Goal: Task Accomplishment & Management: Use online tool/utility

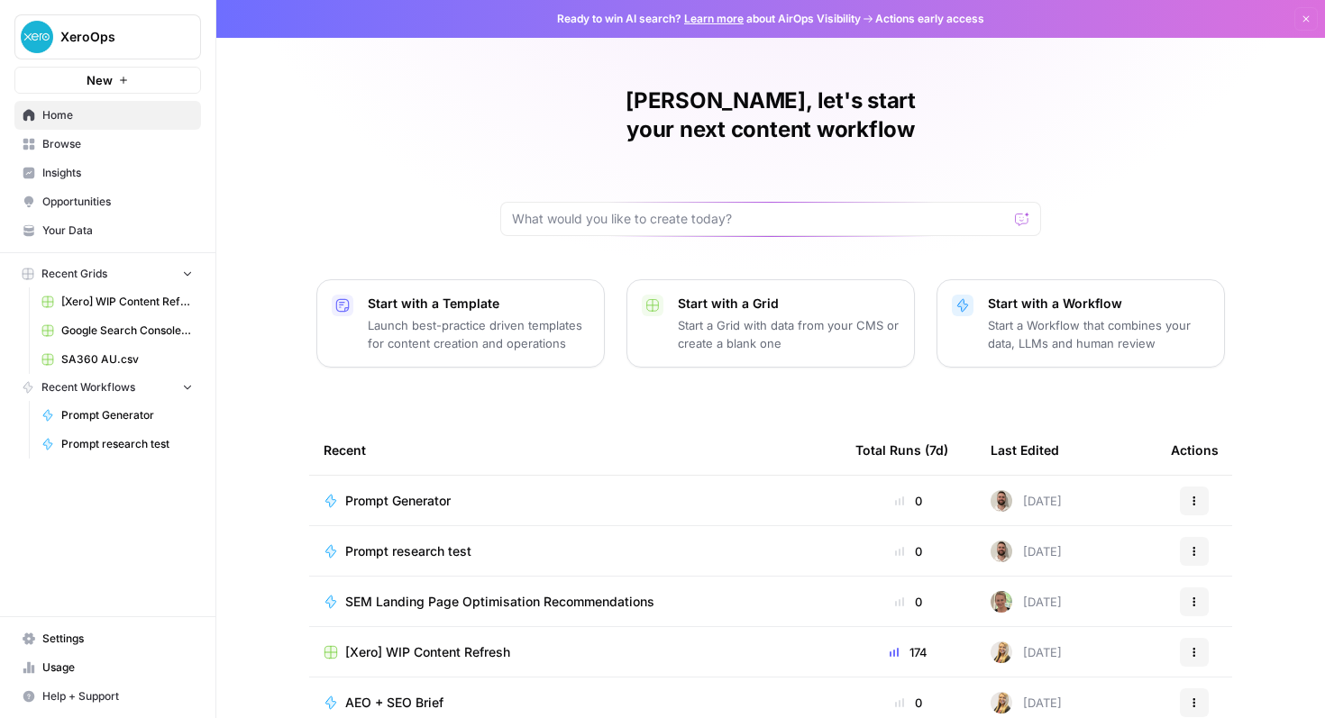
click at [736, 378] on div "[PERSON_NAME], let's start your next content workflow Start with a Template Lau…" at bounding box center [770, 429] width 1108 height 858
click at [507, 202] on div at bounding box center [770, 219] width 541 height 34
click at [792, 316] on p "Start a Grid with data from your CMS or create a blank one" at bounding box center [789, 334] width 222 height 36
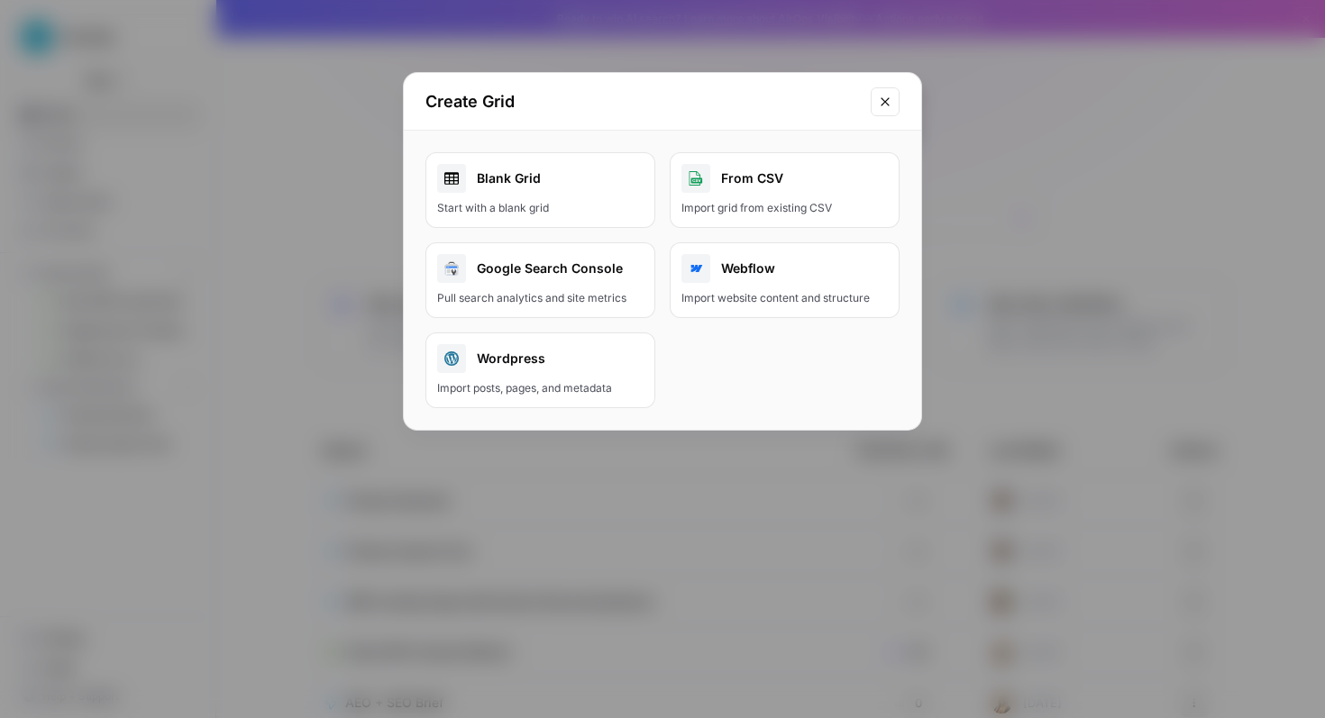
click at [558, 201] on div "Start with a blank grid" at bounding box center [540, 208] width 206 height 16
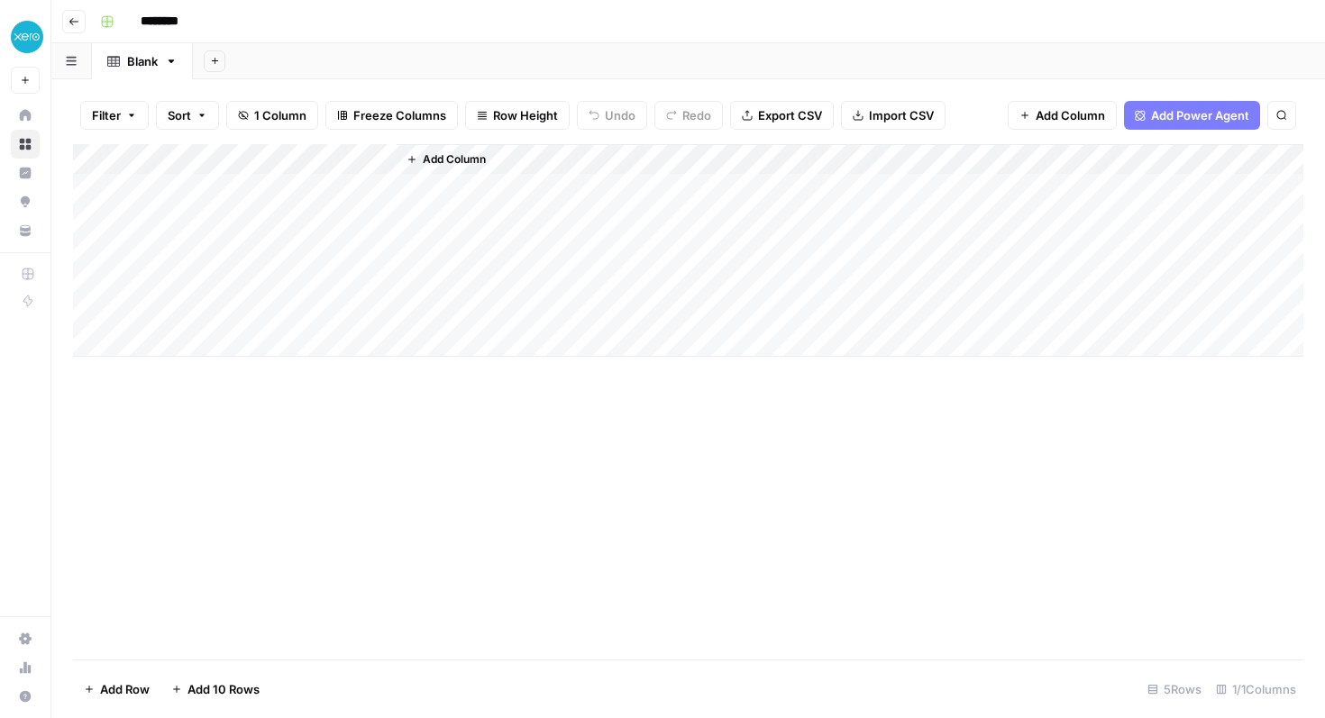
click at [237, 163] on div "Add Column" at bounding box center [688, 250] width 1230 height 213
click at [237, 163] on div at bounding box center [266, 162] width 260 height 36
drag, startPoint x: 212, startPoint y: 200, endPoint x: 62, endPoint y: 175, distance: 151.7
click at [62, 175] on body "XeroOps New Home Browse Insights Opportunities Your Data Recent Grids New Grid …" at bounding box center [662, 359] width 1325 height 718
click at [399, 395] on div "Add Column" at bounding box center [688, 401] width 1230 height 515
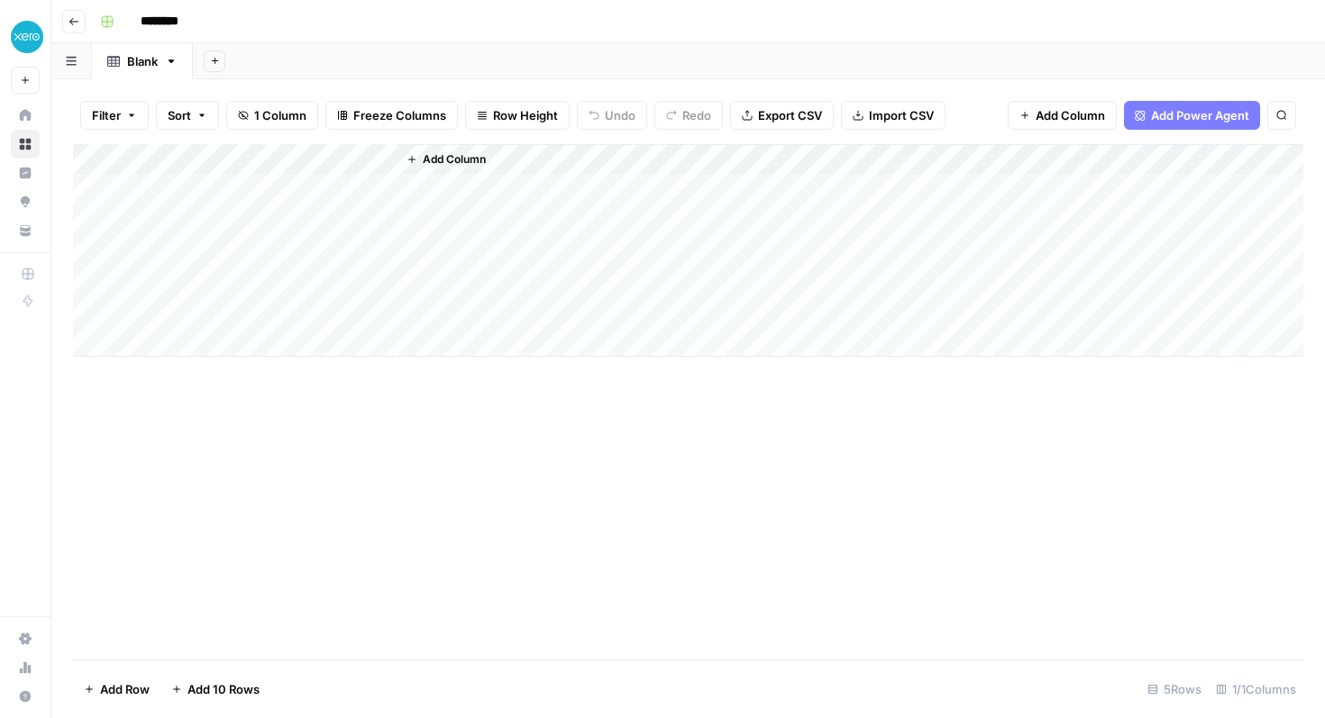
click at [295, 157] on div "Add Column" at bounding box center [688, 250] width 1230 height 213
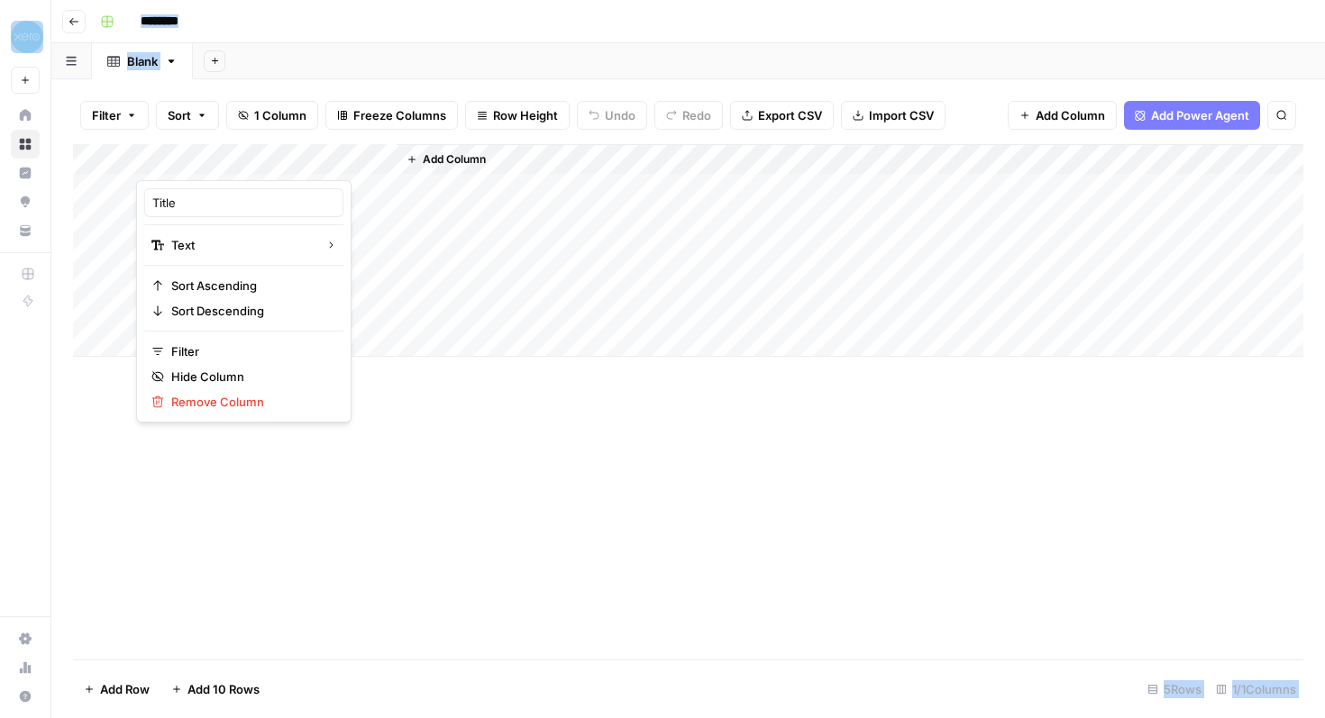
click at [295, 157] on div at bounding box center [266, 162] width 260 height 36
click at [404, 392] on div "Add Column" at bounding box center [688, 401] width 1230 height 515
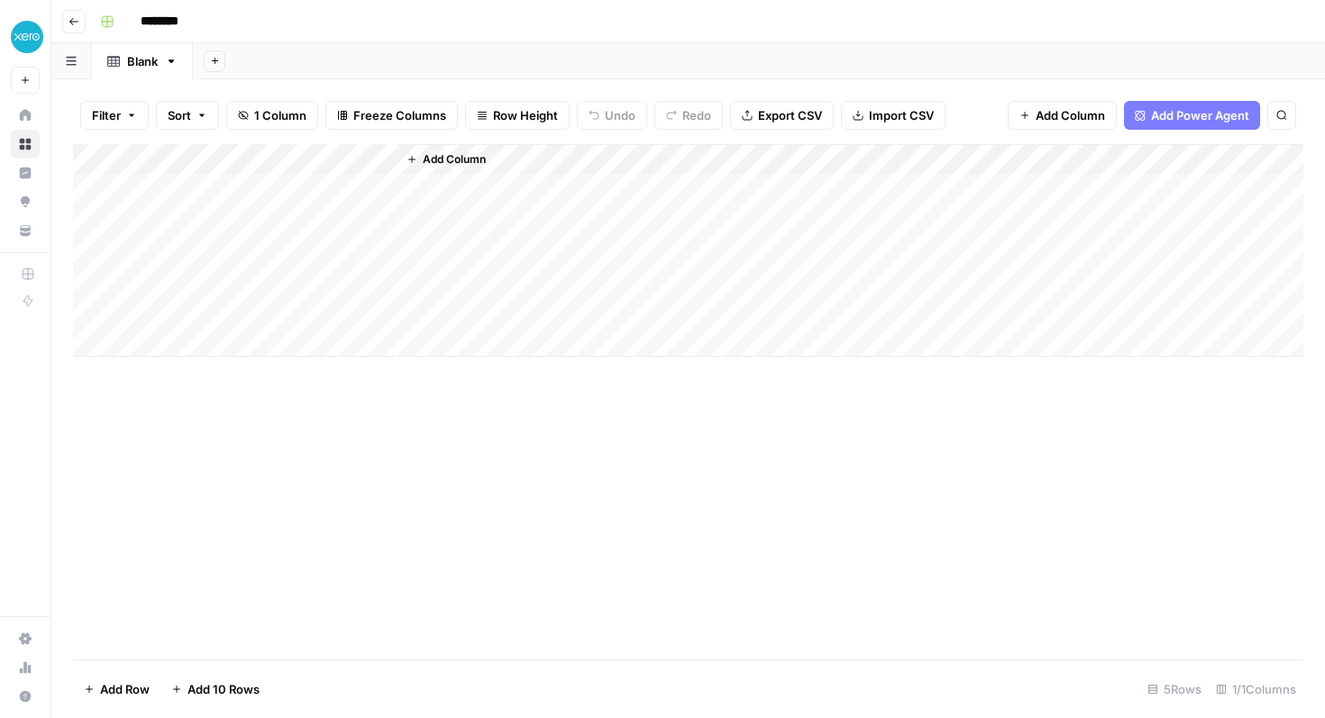
click at [286, 144] on div "Add Column" at bounding box center [688, 250] width 1230 height 213
click at [185, 154] on div at bounding box center [266, 162] width 260 height 36
click at [198, 166] on div at bounding box center [266, 162] width 260 height 36
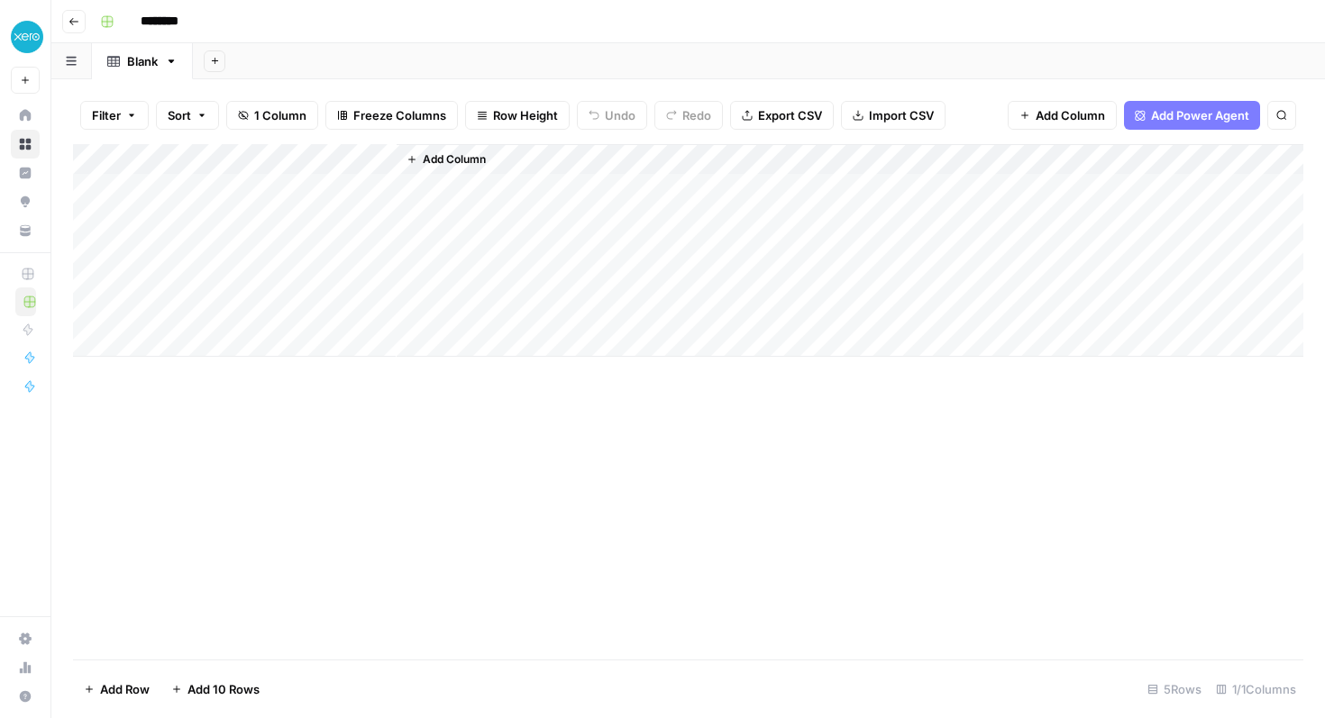
click at [386, 368] on div "Add Column" at bounding box center [688, 401] width 1230 height 515
click at [258, 164] on div "Add Column" at bounding box center [688, 250] width 1230 height 213
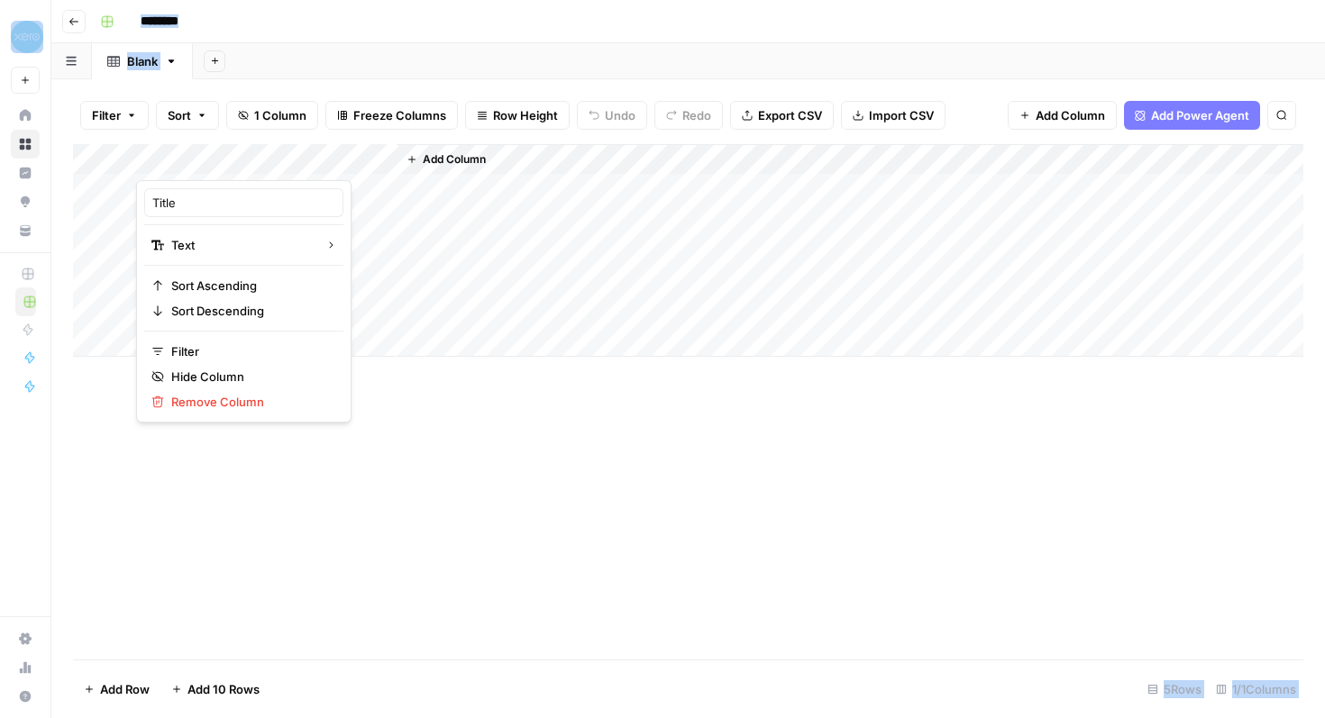
click at [258, 164] on div at bounding box center [266, 162] width 260 height 36
click at [196, 203] on input "Title" at bounding box center [243, 203] width 183 height 18
paste input "Stat"
type input "State"
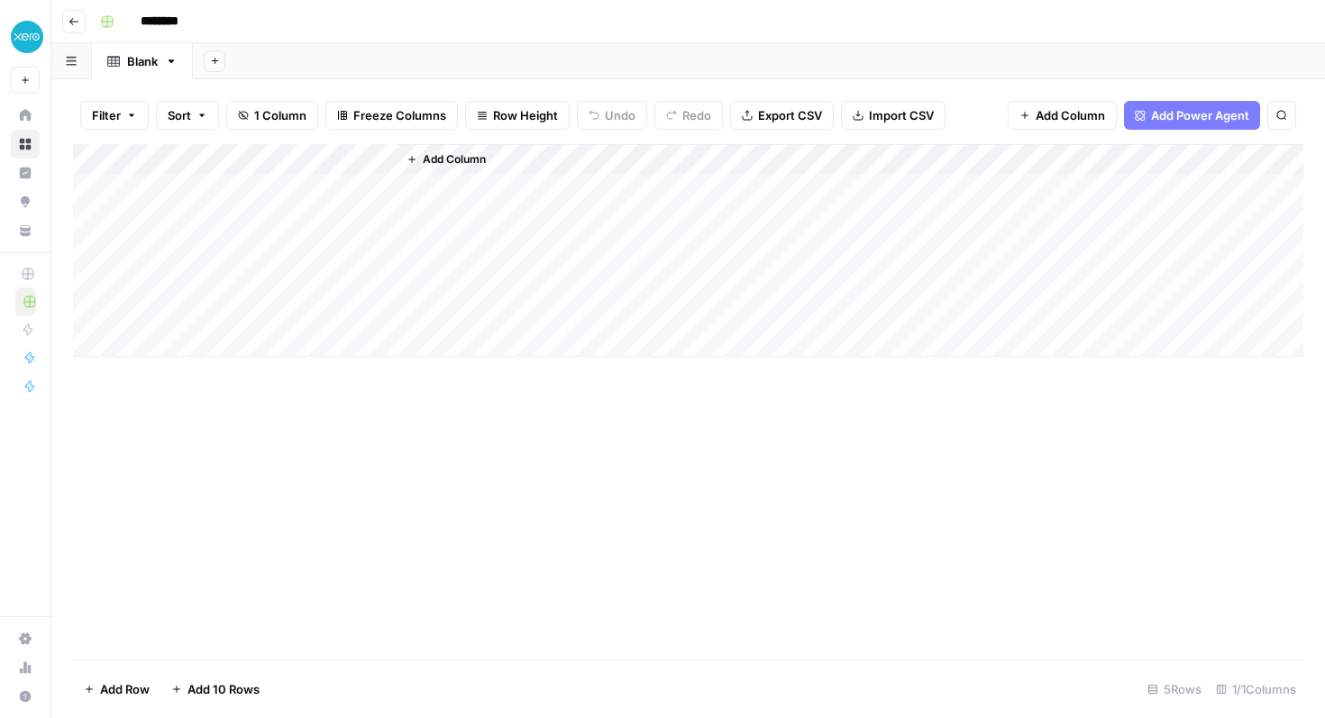
click at [434, 429] on div "Add Column" at bounding box center [688, 401] width 1230 height 515
click at [438, 158] on span "Add Column" at bounding box center [454, 159] width 63 height 16
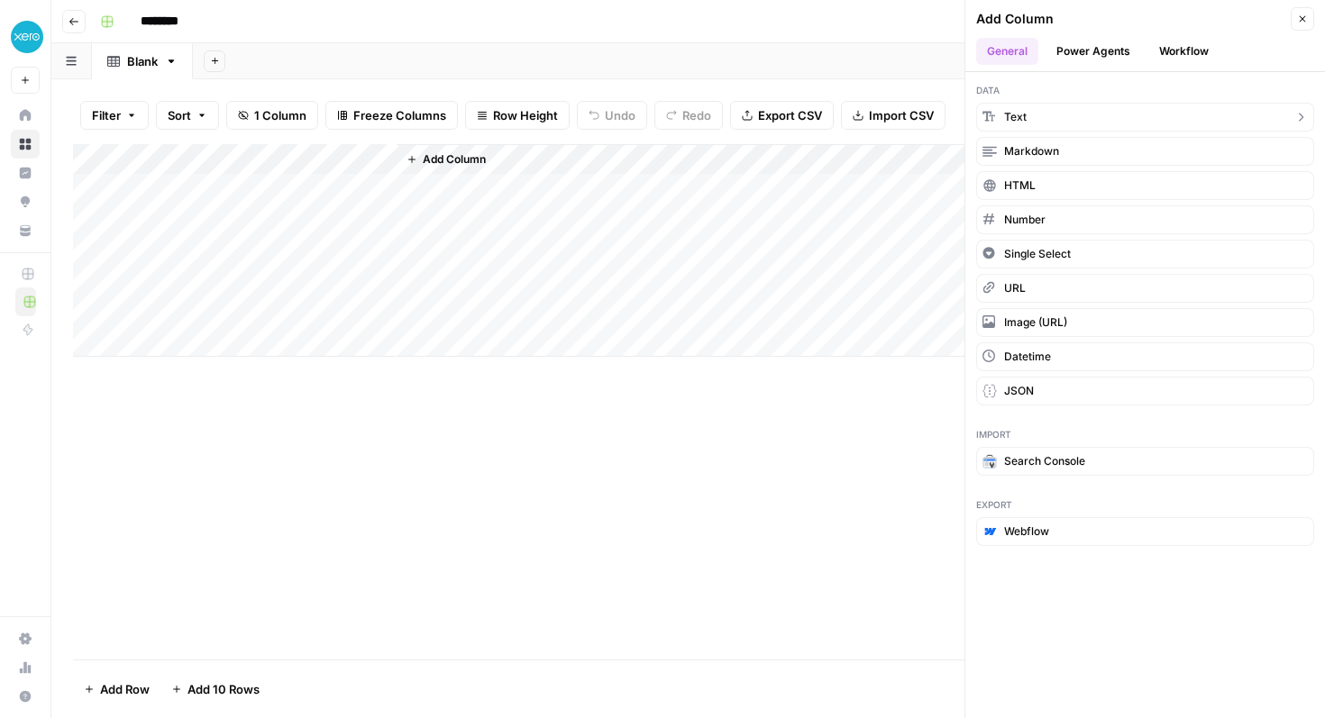
click at [1060, 115] on button "Text" at bounding box center [1145, 117] width 338 height 29
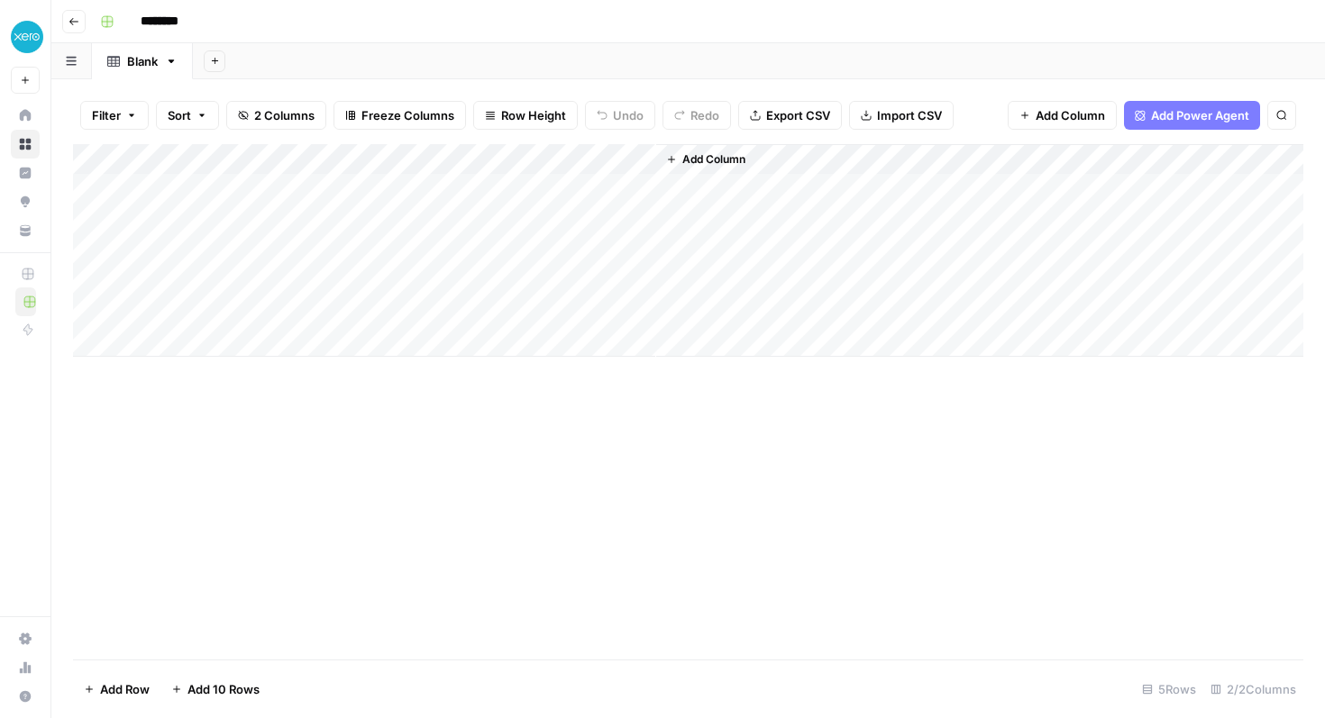
click at [383, 158] on div "Add Column" at bounding box center [688, 250] width 1230 height 213
click at [480, 429] on div "Add Column" at bounding box center [688, 401] width 1230 height 515
click at [886, 124] on button "Import CSV" at bounding box center [901, 115] width 105 height 29
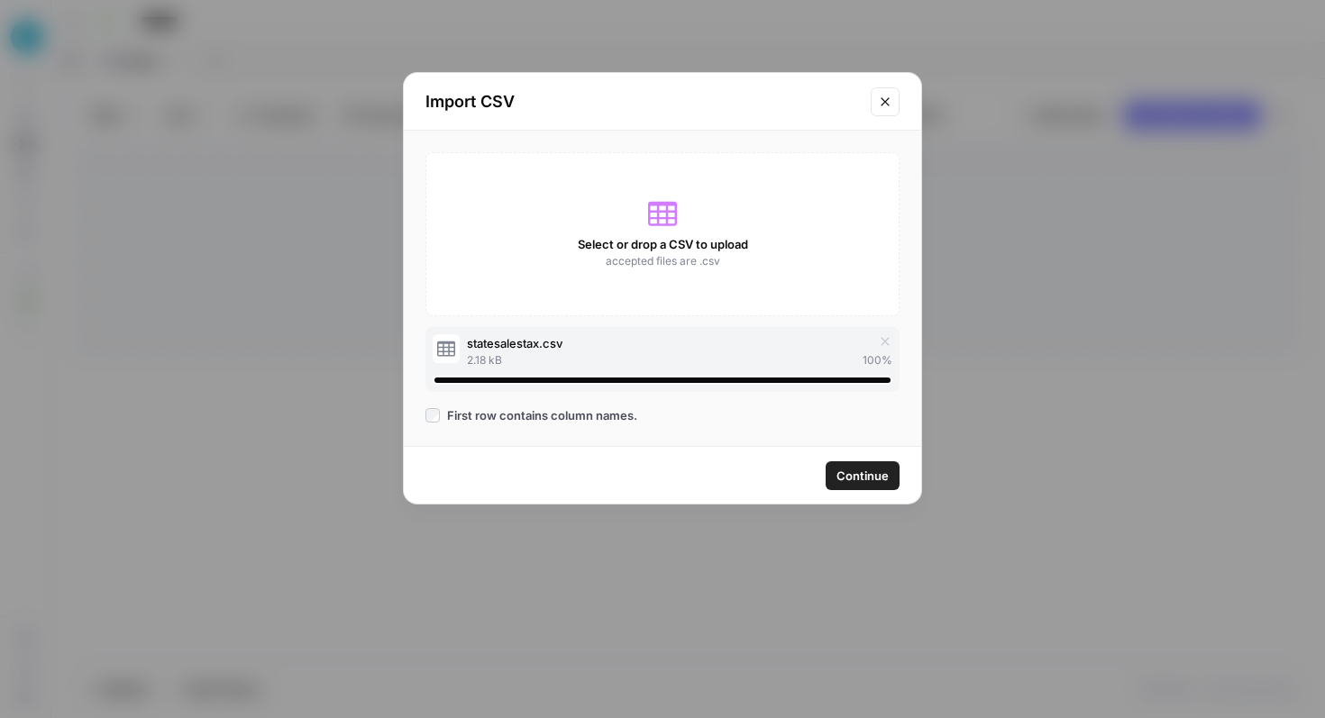
click at [858, 476] on span "Continue" at bounding box center [862, 476] width 52 height 18
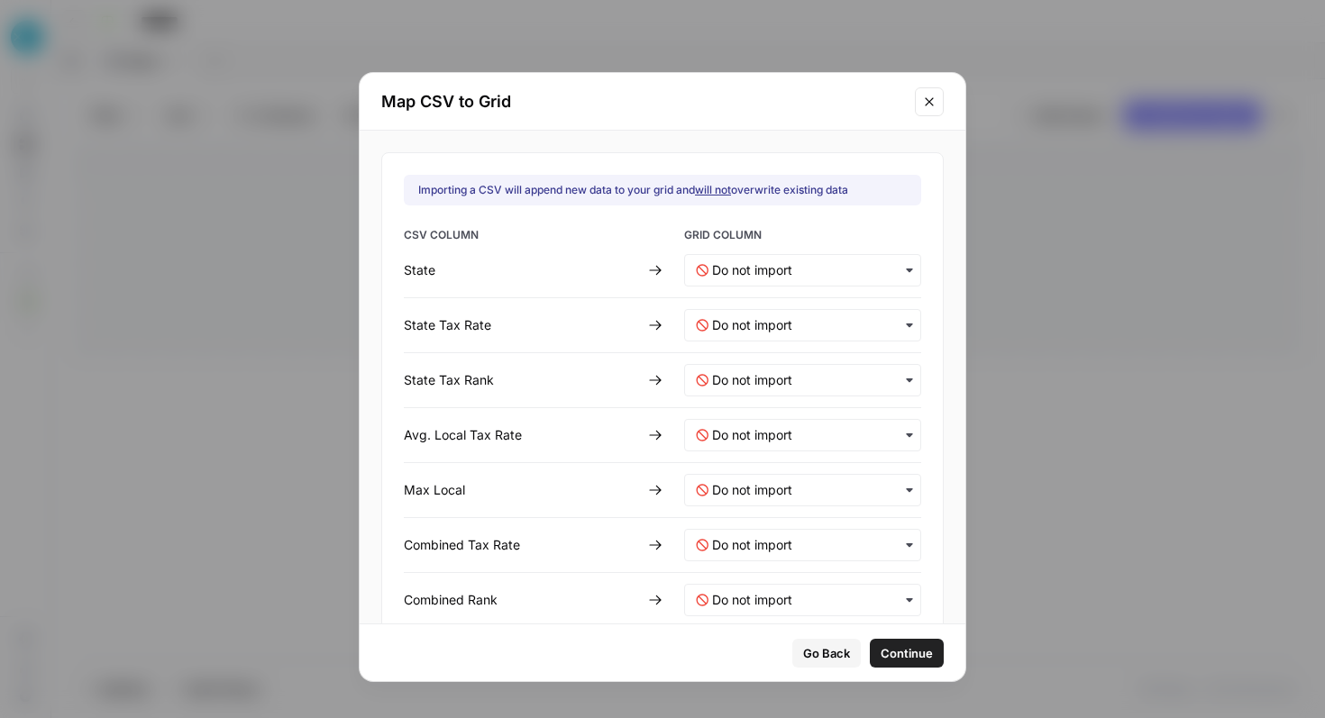
click at [737, 279] on div "button" at bounding box center [802, 270] width 237 height 32
click at [738, 321] on div "State" at bounding box center [791, 318] width 212 height 32
click at [736, 327] on Rate-mapping "text" at bounding box center [810, 325] width 197 height 18
click at [739, 399] on span "New Column" at bounding box center [745, 405] width 66 height 16
click at [746, 369] on div "button" at bounding box center [802, 380] width 237 height 32
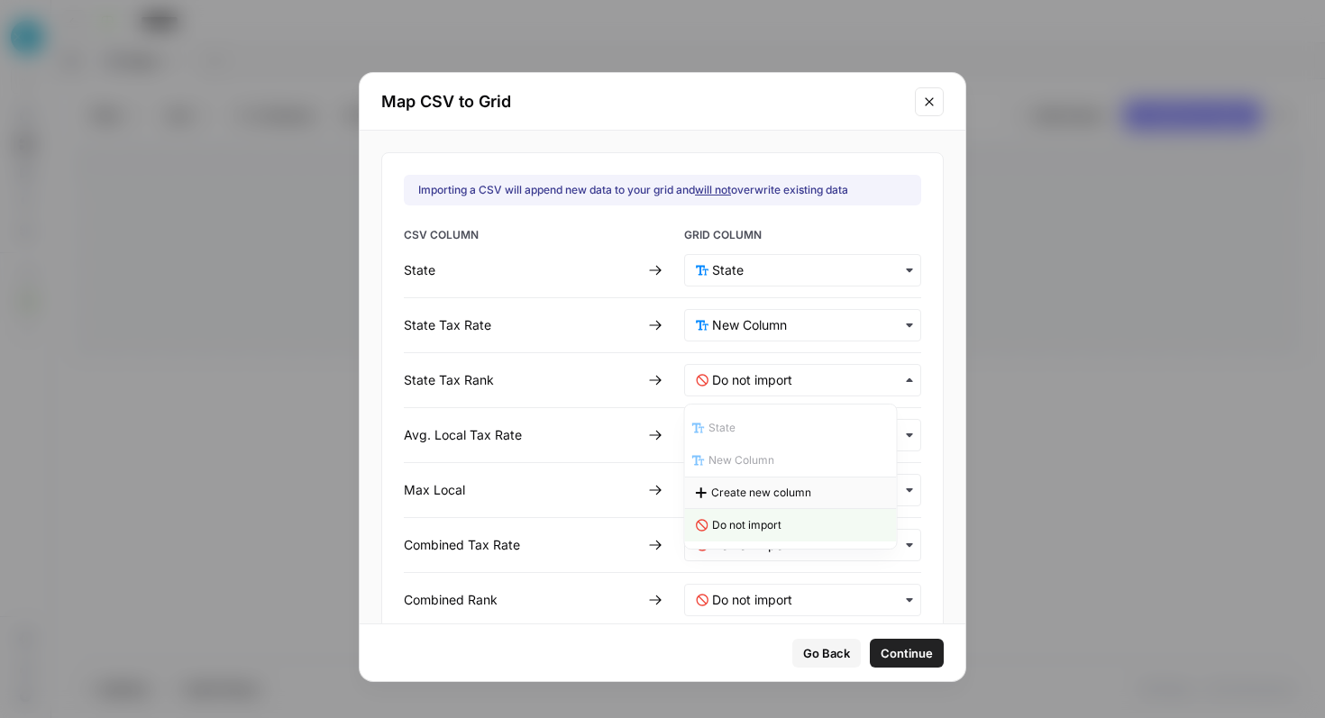
click at [751, 491] on span "Create new column" at bounding box center [761, 493] width 100 height 16
click at [759, 332] on Rate-mapping "text" at bounding box center [810, 325] width 197 height 18
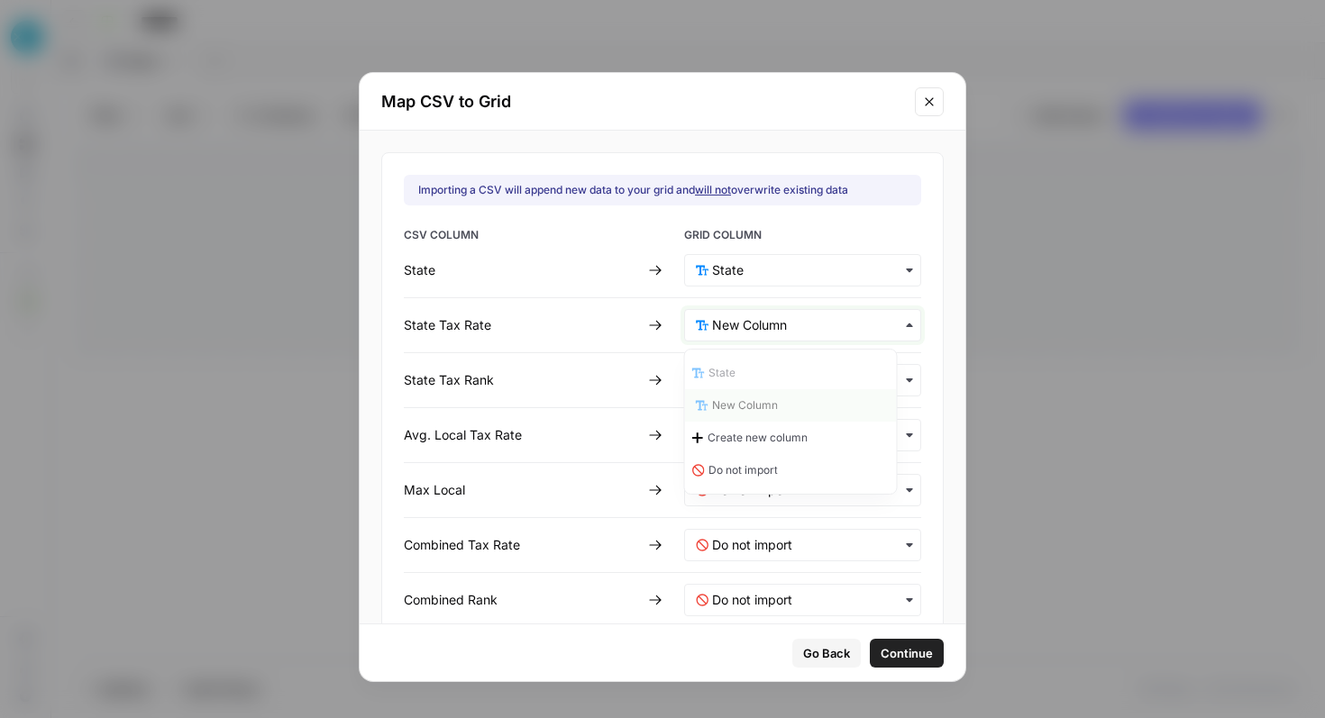
click at [760, 330] on Rate-mapping "text" at bounding box center [810, 325] width 197 height 18
click at [753, 349] on div "CSV COLUMN GRID COLUMN State State Tax Rate State Tax Rank Avg. Local Tax Rate …" at bounding box center [662, 421] width 517 height 389
click at [762, 383] on Rank-mapping "text" at bounding box center [810, 380] width 198 height 18
click at [748, 491] on span "Create new column" at bounding box center [761, 493] width 100 height 16
click at [746, 429] on Rate-mapping "text" at bounding box center [810, 435] width 197 height 18
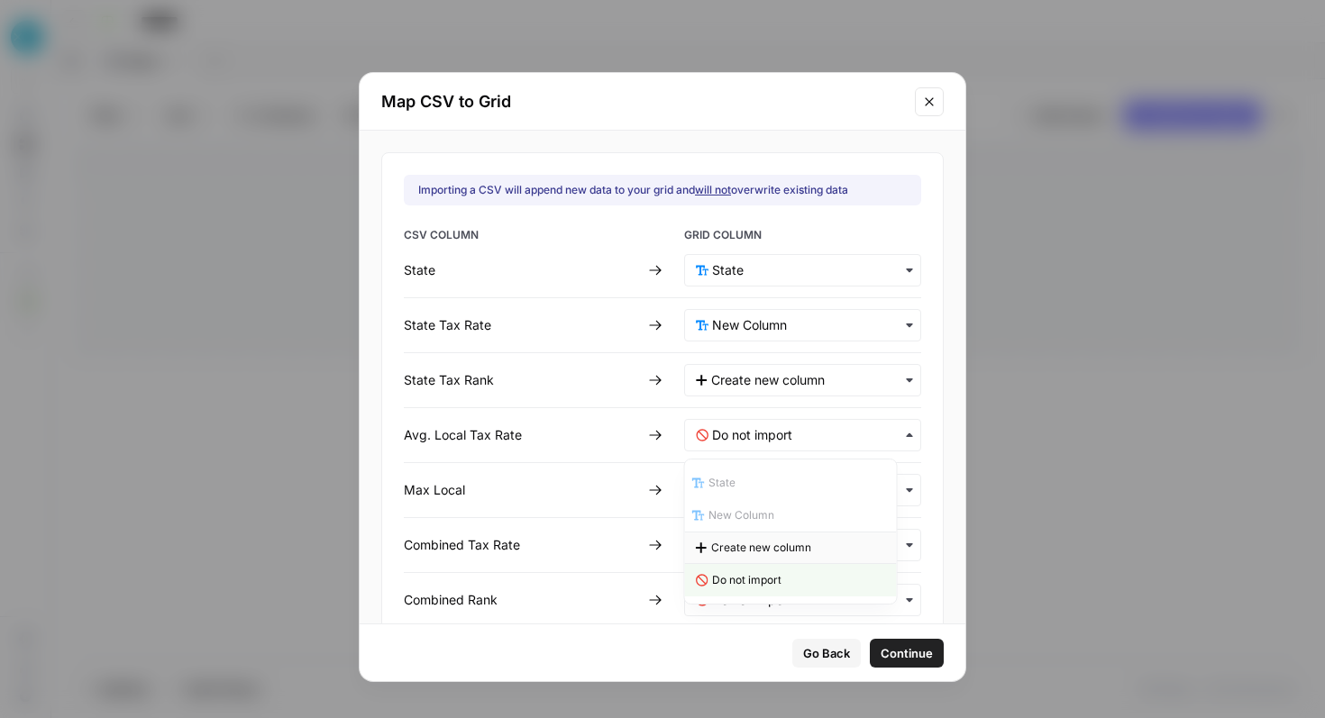
click at [742, 547] on span "Create new column" at bounding box center [761, 548] width 100 height 16
click at [746, 487] on Local-mapping "text" at bounding box center [810, 490] width 197 height 18
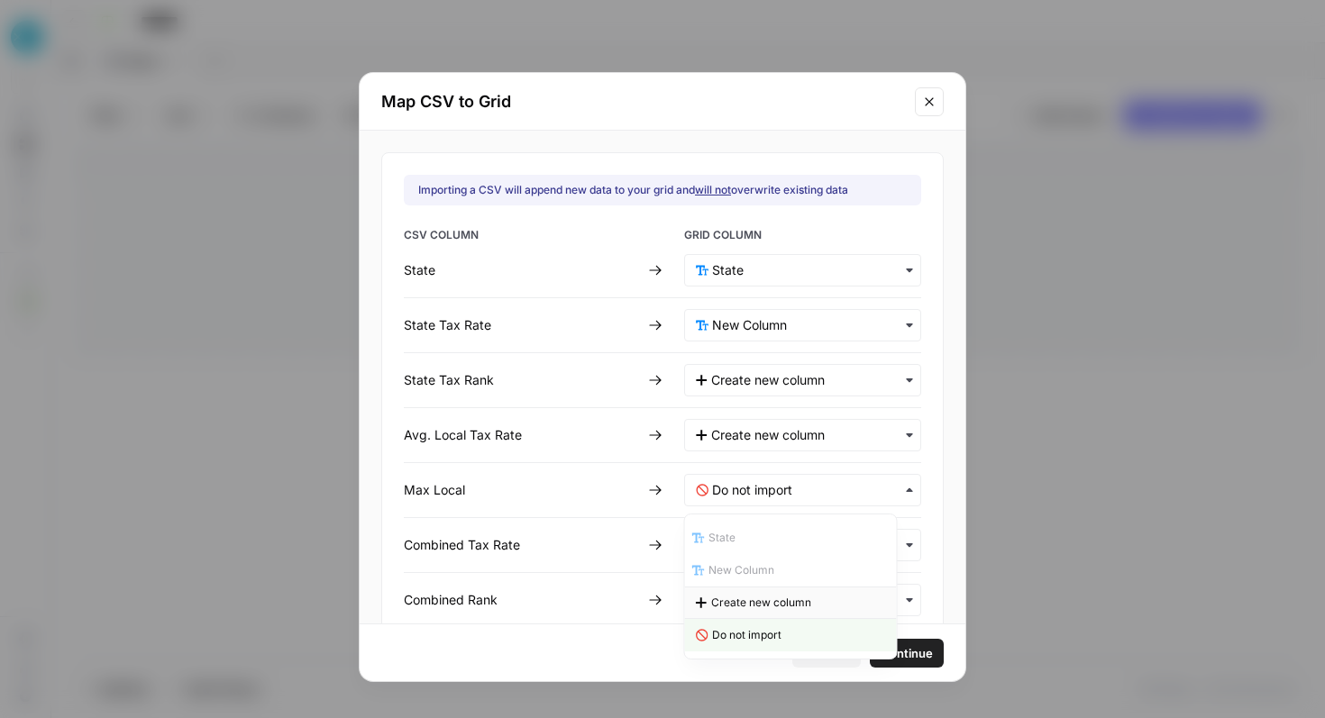
click at [738, 595] on span "Create new column" at bounding box center [761, 603] width 100 height 16
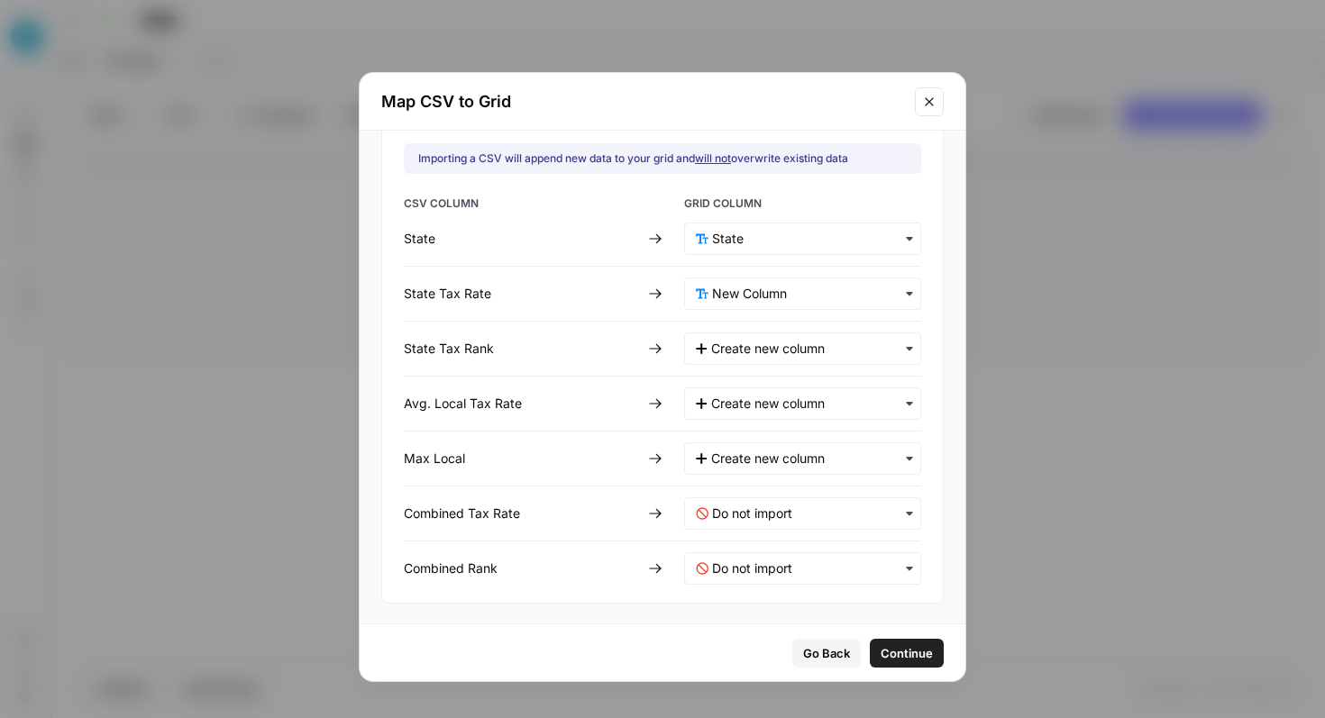
scroll to position [33, 0]
click at [740, 509] on Rate-mapping "text" at bounding box center [810, 512] width 197 height 18
click at [742, 624] on span "Create new column" at bounding box center [761, 624] width 100 height 16
click at [744, 563] on Rank-mapping "text" at bounding box center [810, 567] width 197 height 18
click at [758, 551] on div "button" at bounding box center [802, 567] width 237 height 32
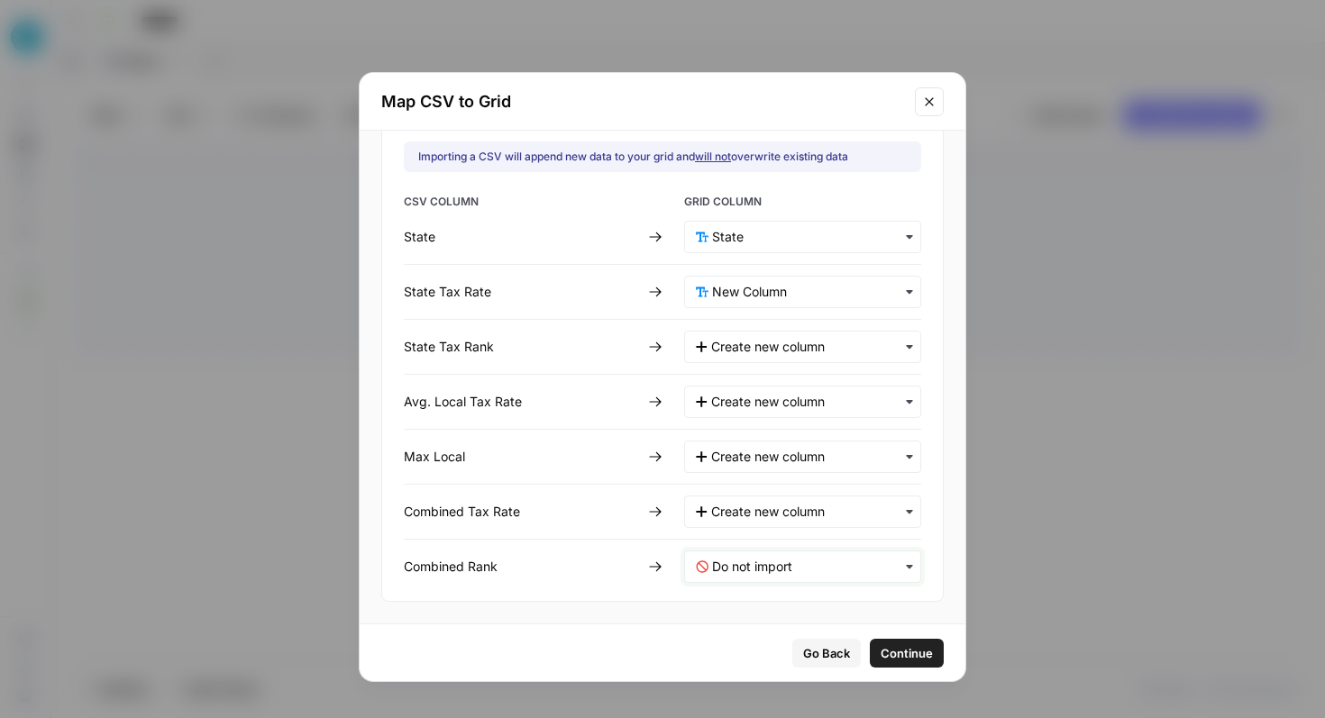
click at [758, 558] on Rank-mapping "text" at bounding box center [810, 567] width 197 height 18
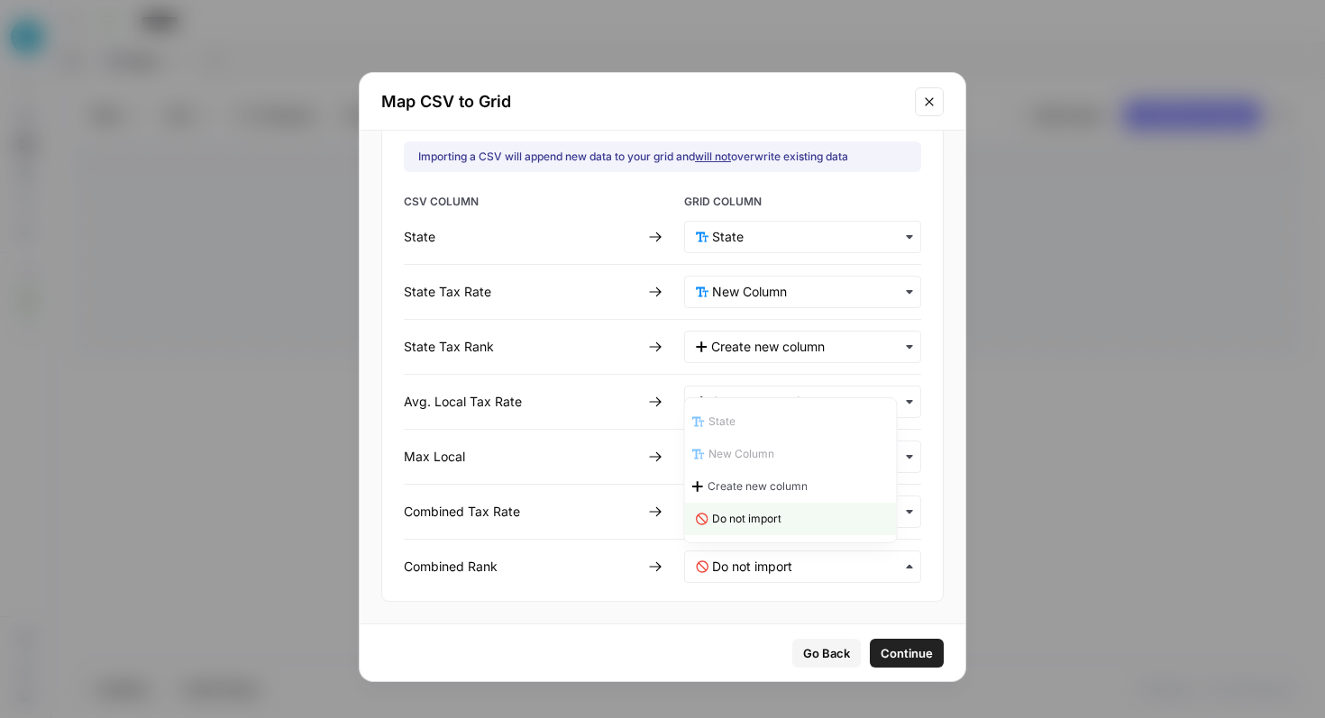
click at [765, 553] on div "button" at bounding box center [802, 567] width 237 height 32
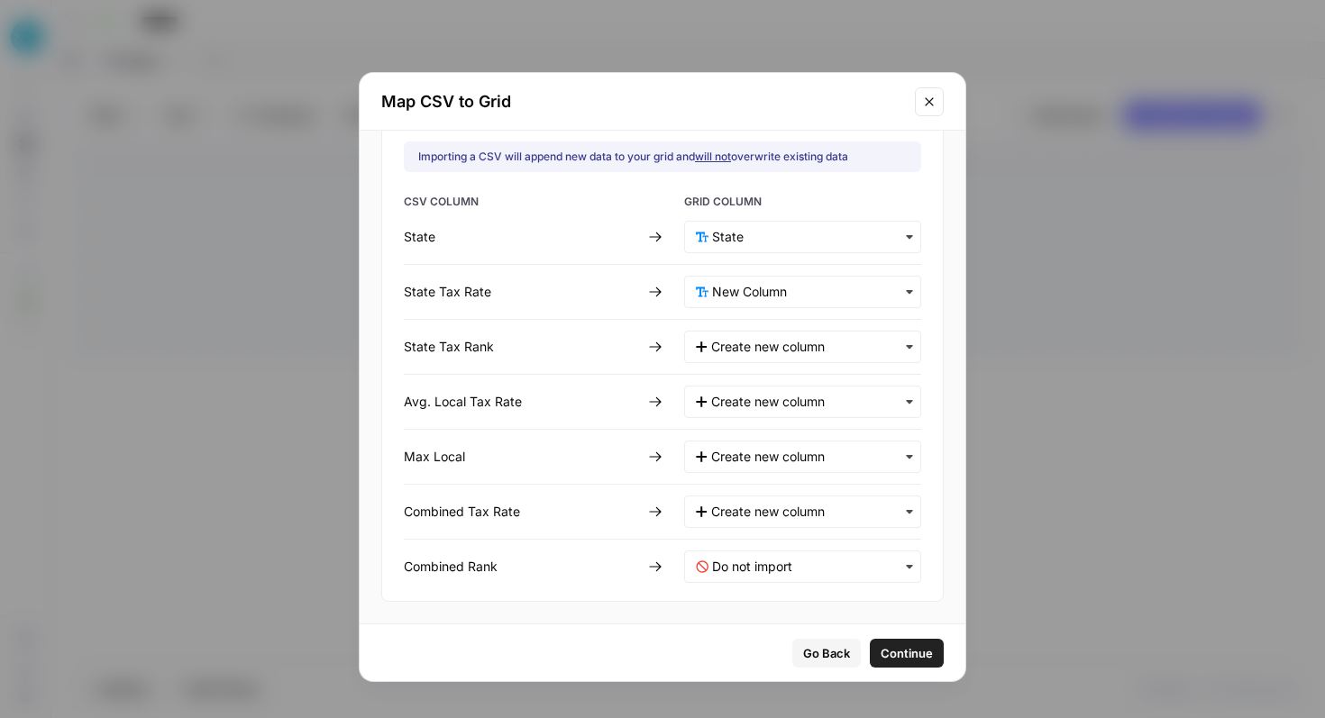
click at [765, 555] on div "button" at bounding box center [802, 567] width 237 height 32
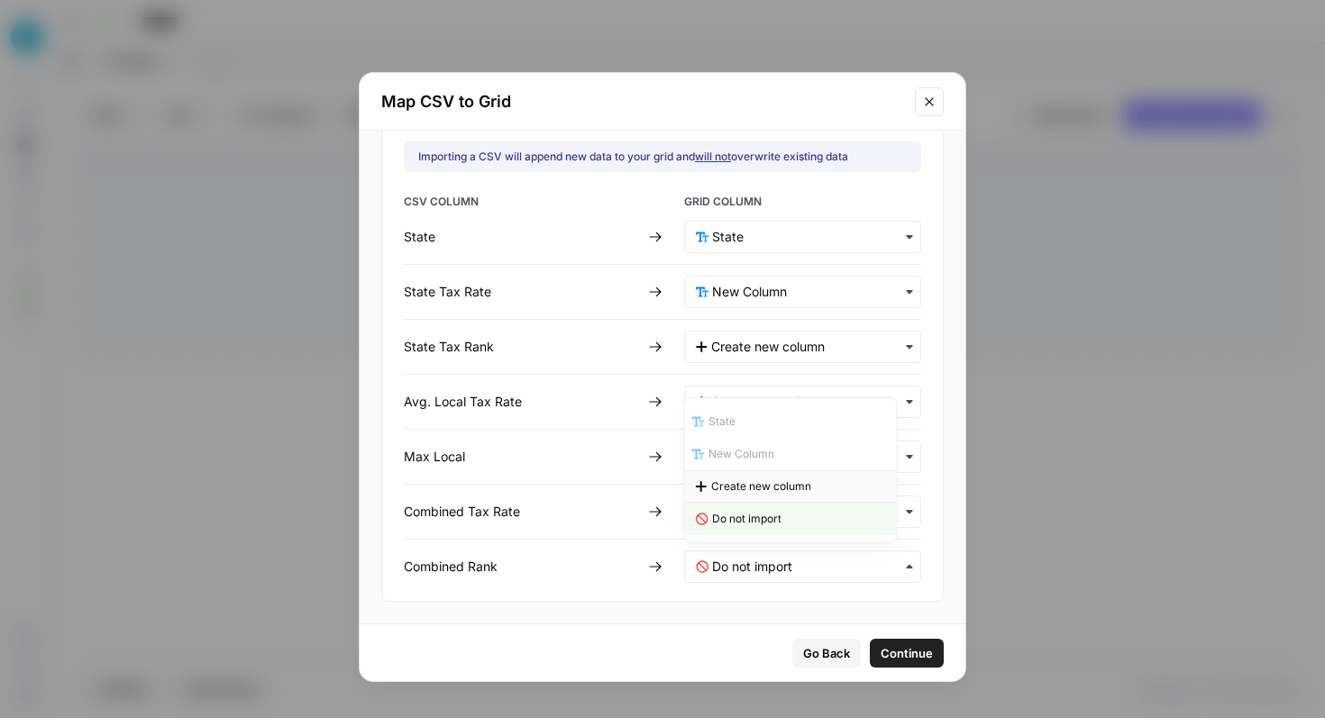
click at [764, 482] on span "Create new column" at bounding box center [761, 486] width 100 height 16
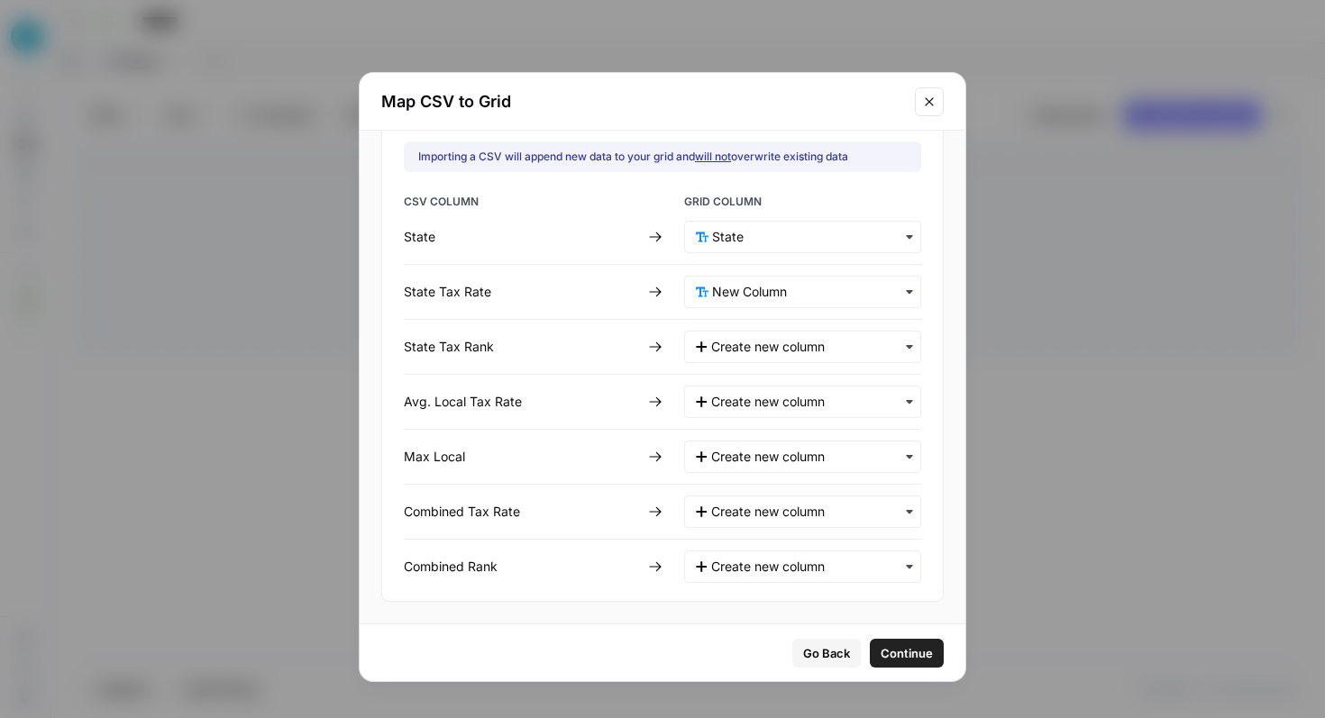
click at [880, 655] on span "Continue" at bounding box center [906, 653] width 52 height 18
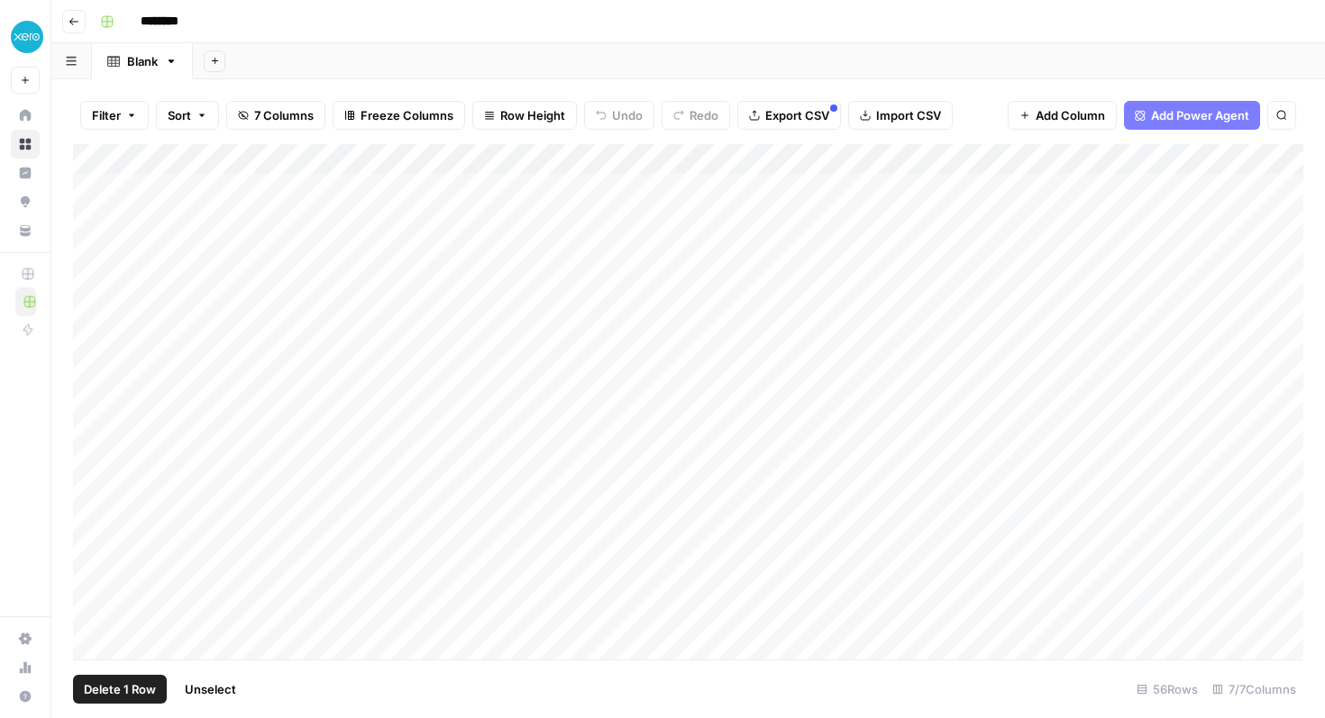
drag, startPoint x: 97, startPoint y: 312, endPoint x: 94, endPoint y: 193, distance: 119.0
click at [94, 192] on div "Add Column" at bounding box center [688, 401] width 1230 height 515
click at [94, 190] on div "Add Column" at bounding box center [688, 401] width 1230 height 515
click at [133, 688] on span "Delete 5 Rows" at bounding box center [124, 689] width 80 height 18
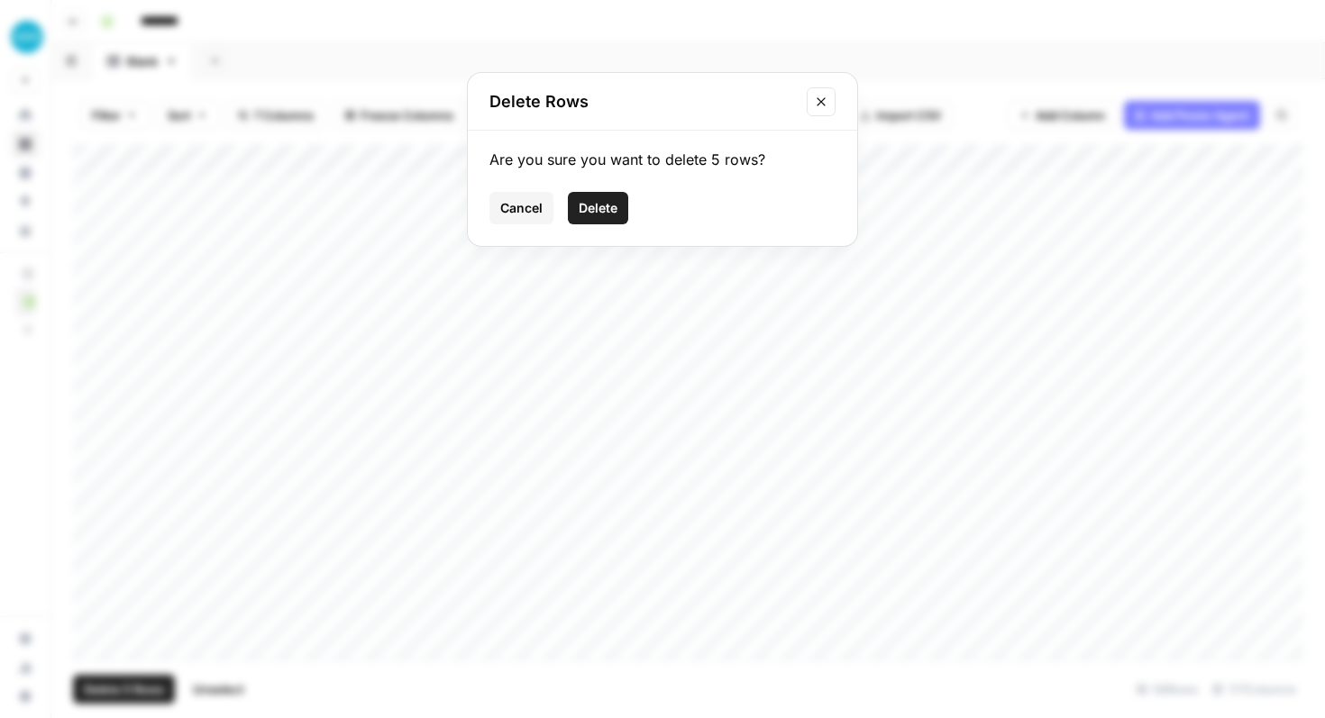
click at [605, 216] on span "Delete" at bounding box center [597, 208] width 39 height 18
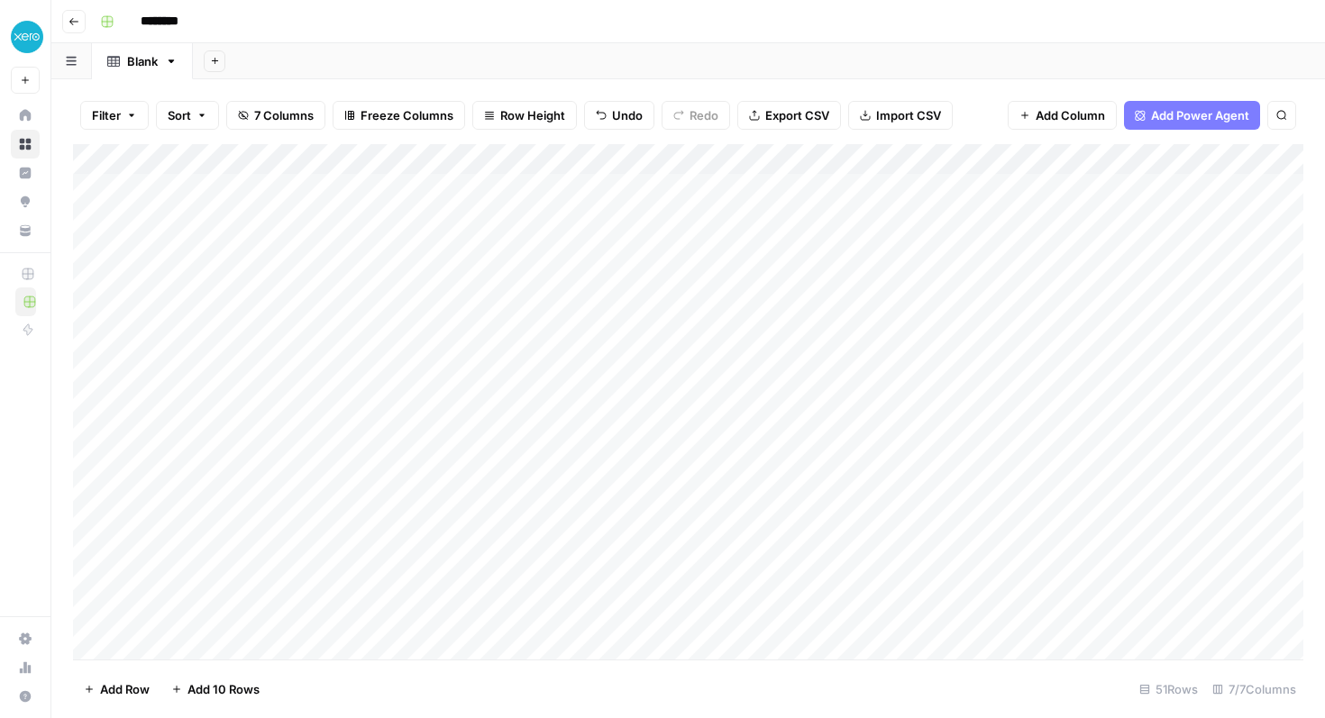
click at [493, 162] on div "Add Column" at bounding box center [688, 401] width 1230 height 515
click at [464, 202] on input "New Column" at bounding box center [503, 203] width 183 height 18
type input "State Tax Rate"
click at [1240, 319] on div "Add Column" at bounding box center [688, 401] width 1230 height 515
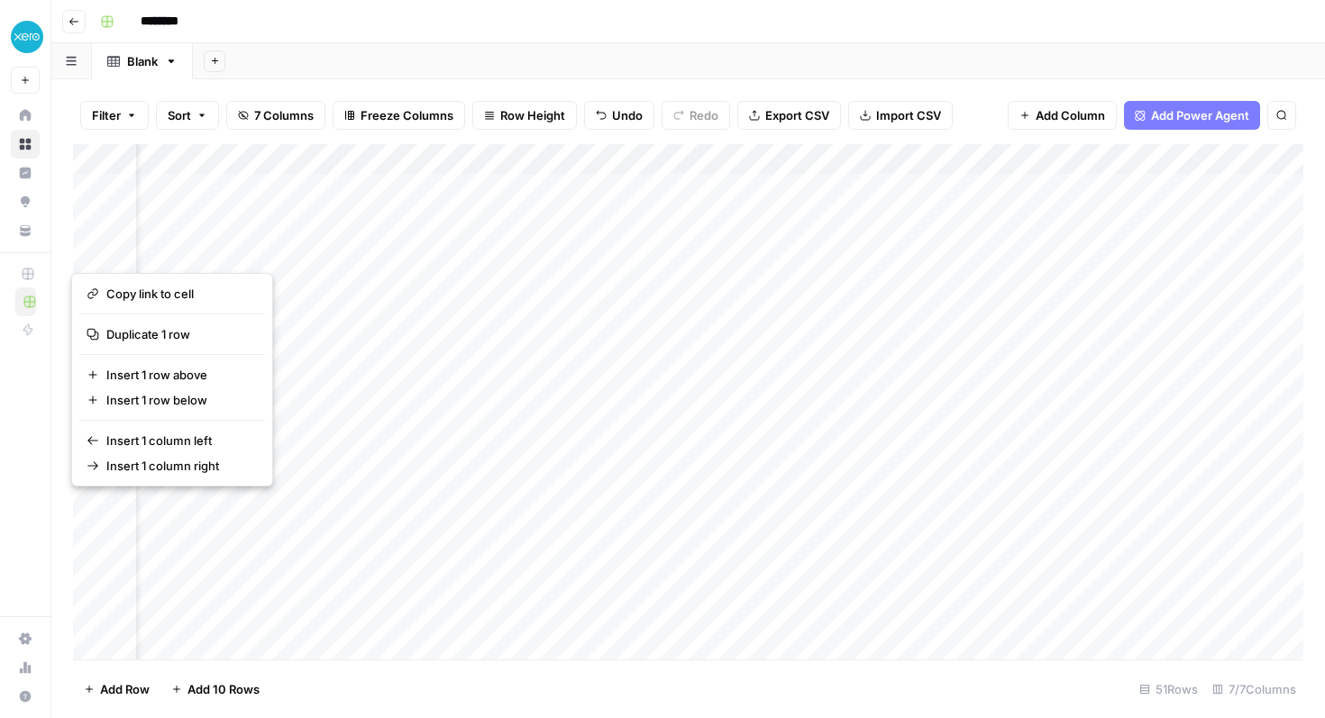
scroll to position [0, 0]
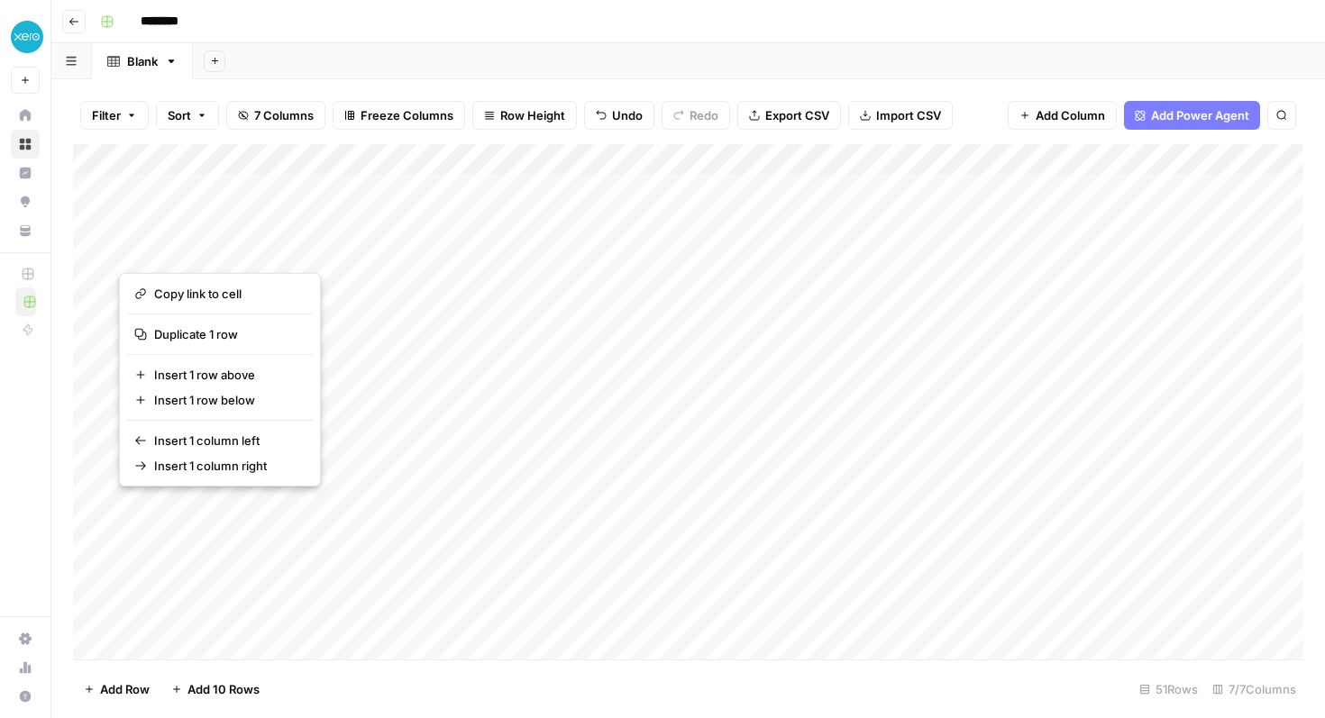
click at [159, 14] on input "********" at bounding box center [182, 21] width 101 height 29
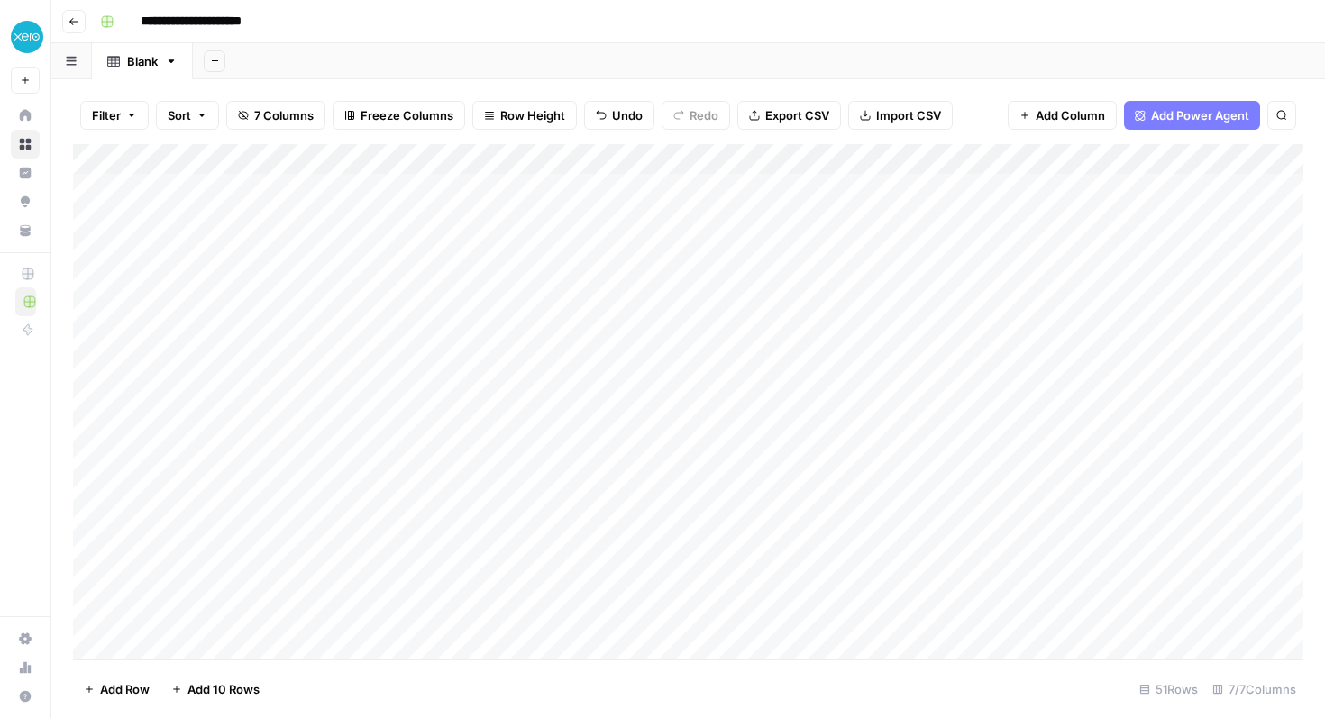
type input "**********"
click at [469, 153] on div "Add Column" at bounding box center [688, 401] width 1230 height 515
click at [469, 153] on div at bounding box center [526, 162] width 260 height 36
click at [469, 194] on input "New Column" at bounding box center [503, 203] width 183 height 18
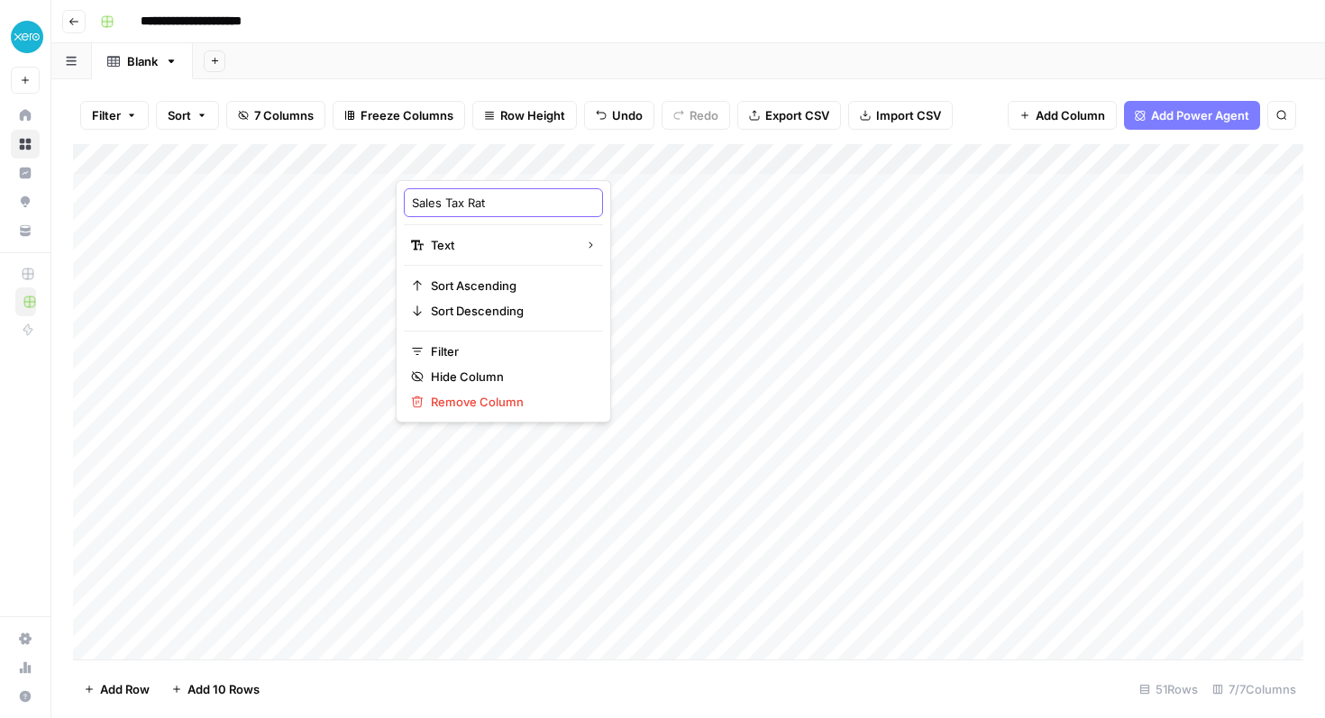
type input "Sales Tax Rate"
click at [533, 268] on div "Add Column" at bounding box center [688, 401] width 1230 height 515
click at [428, 156] on div "Add Column" at bounding box center [688, 401] width 1230 height 515
click at [428, 154] on div at bounding box center [526, 162] width 260 height 36
drag, startPoint x: 439, startPoint y: 205, endPoint x: 387, endPoint y: 205, distance: 52.3
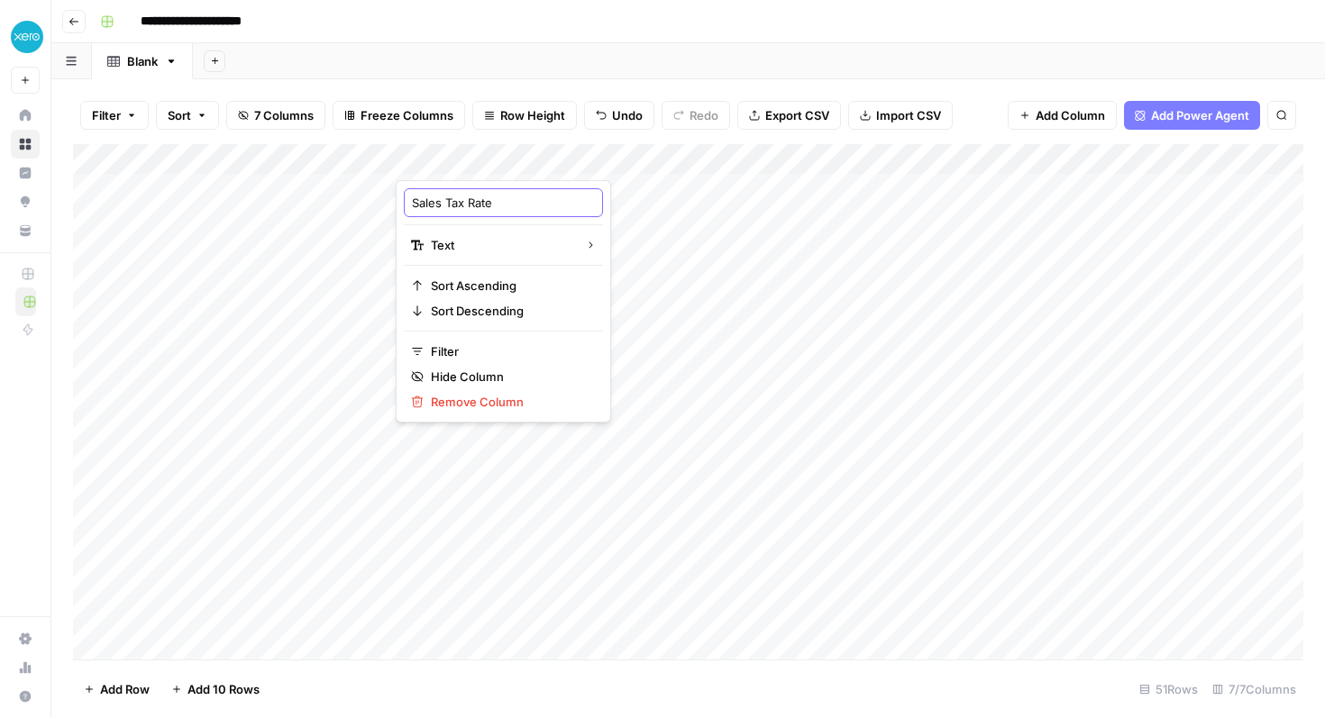
click at [387, 205] on body "**********" at bounding box center [662, 359] width 1325 height 718
click at [434, 195] on input "Sales Tax Rate" at bounding box center [503, 203] width 183 height 18
drag, startPoint x: 439, startPoint y: 200, endPoint x: 406, endPoint y: 206, distance: 33.0
click at [406, 206] on div "Sales Tax Rate" at bounding box center [503, 202] width 199 height 29
type input "State Tax Rate"
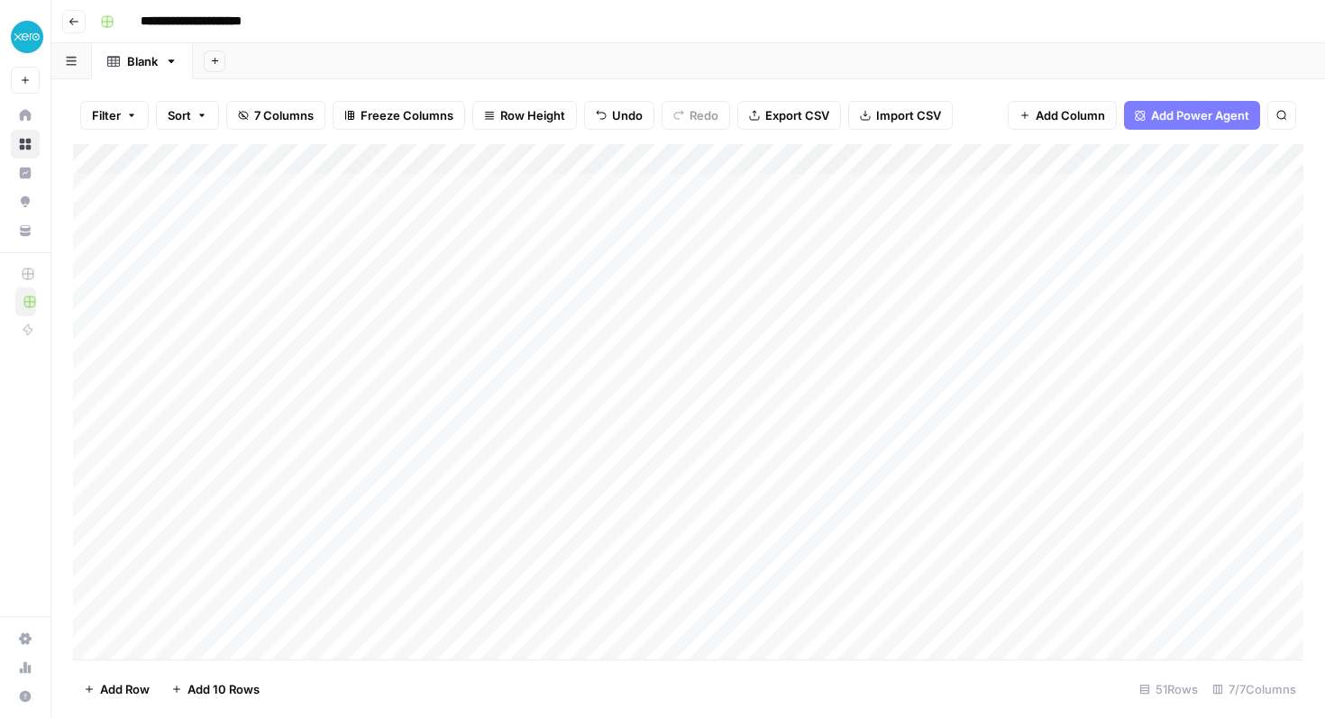
click at [410, 159] on div "Add Column" at bounding box center [688, 401] width 1230 height 515
click at [496, 244] on span "Text" at bounding box center [501, 245] width 140 height 18
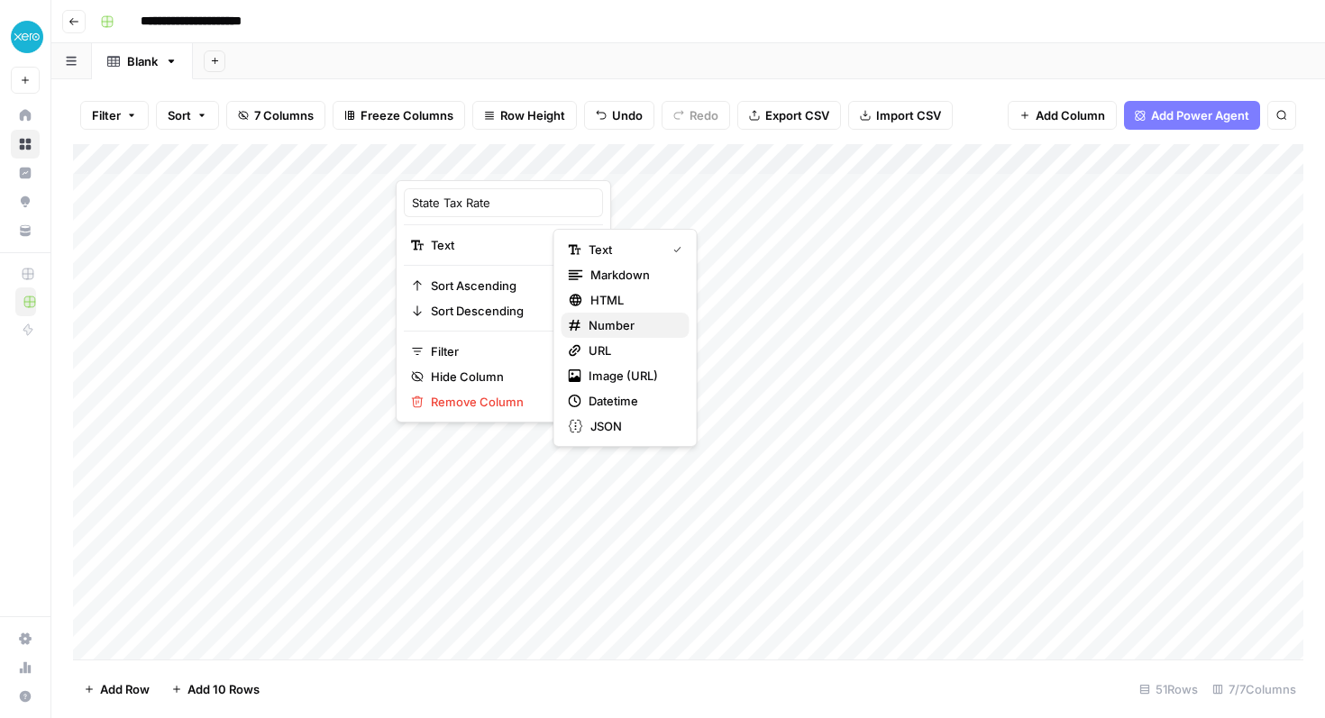
click at [620, 318] on span "Number" at bounding box center [631, 325] width 87 height 18
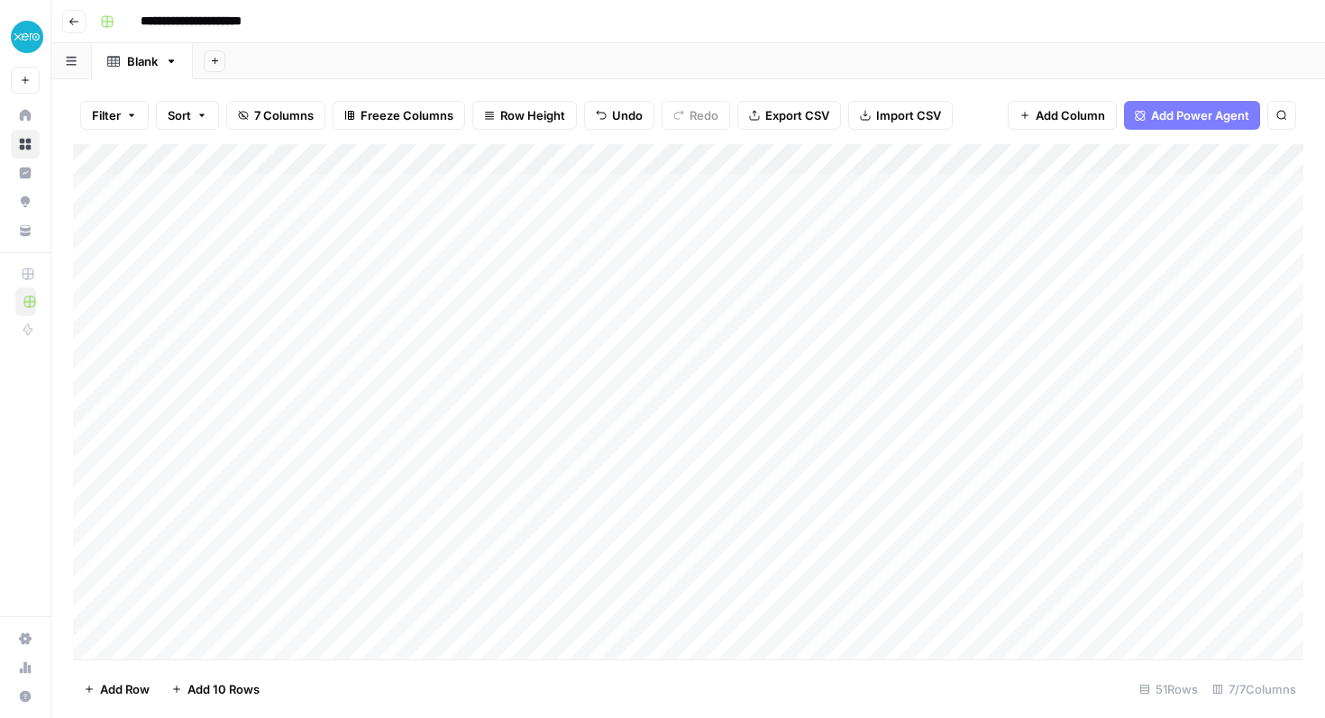
click at [836, 156] on div "Add Column" at bounding box center [688, 401] width 1230 height 515
click at [857, 254] on button "Text" at bounding box center [924, 244] width 199 height 25
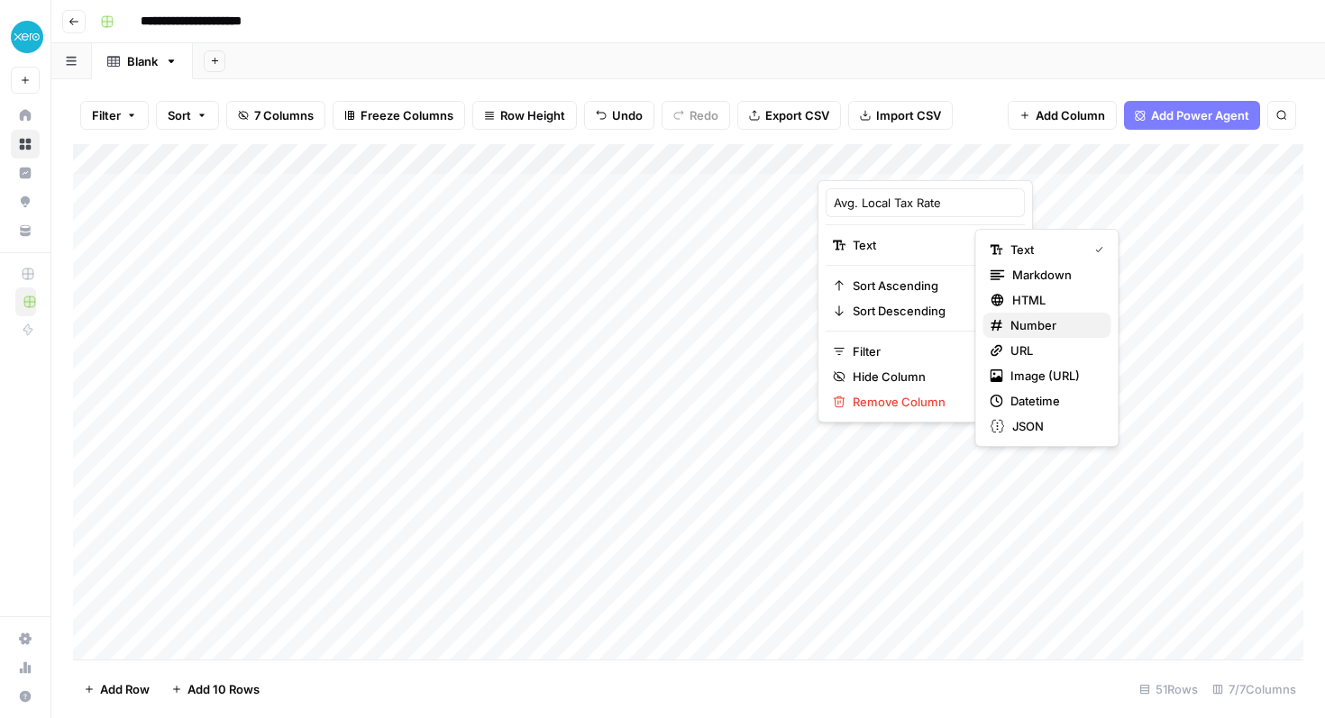
click at [1036, 328] on span "Number" at bounding box center [1053, 325] width 87 height 18
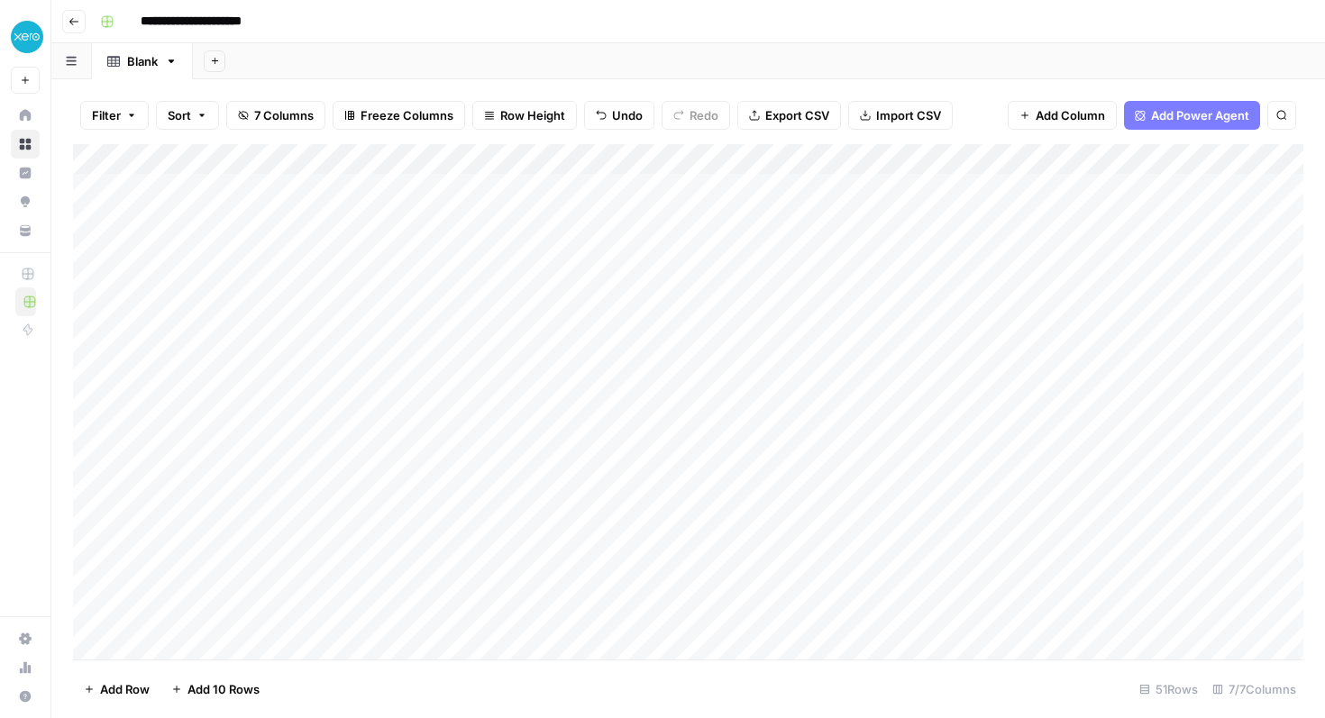
click at [1092, 154] on div "Add Column" at bounding box center [688, 401] width 1230 height 515
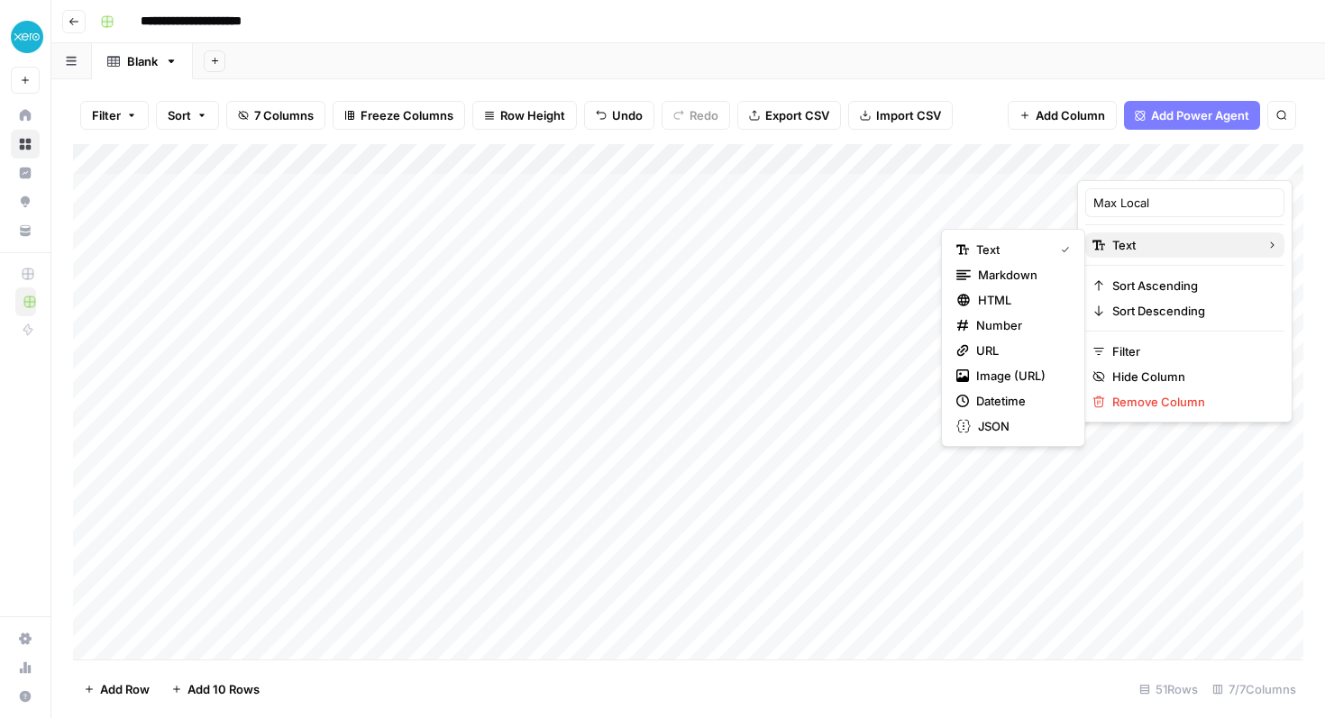
click at [1127, 243] on span "Text" at bounding box center [1182, 245] width 140 height 18
click at [997, 322] on span "Number" at bounding box center [1019, 325] width 87 height 18
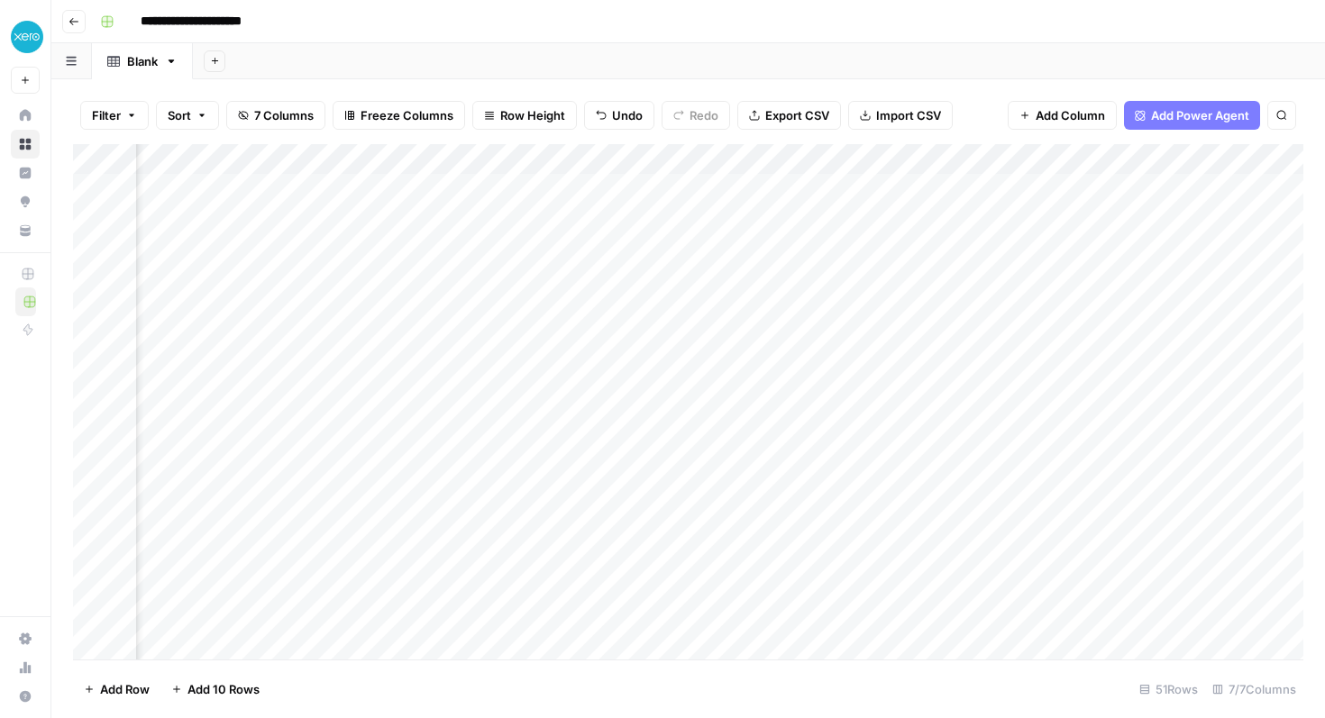
scroll to position [0, 405]
click at [989, 145] on div "Add Column" at bounding box center [688, 401] width 1230 height 515
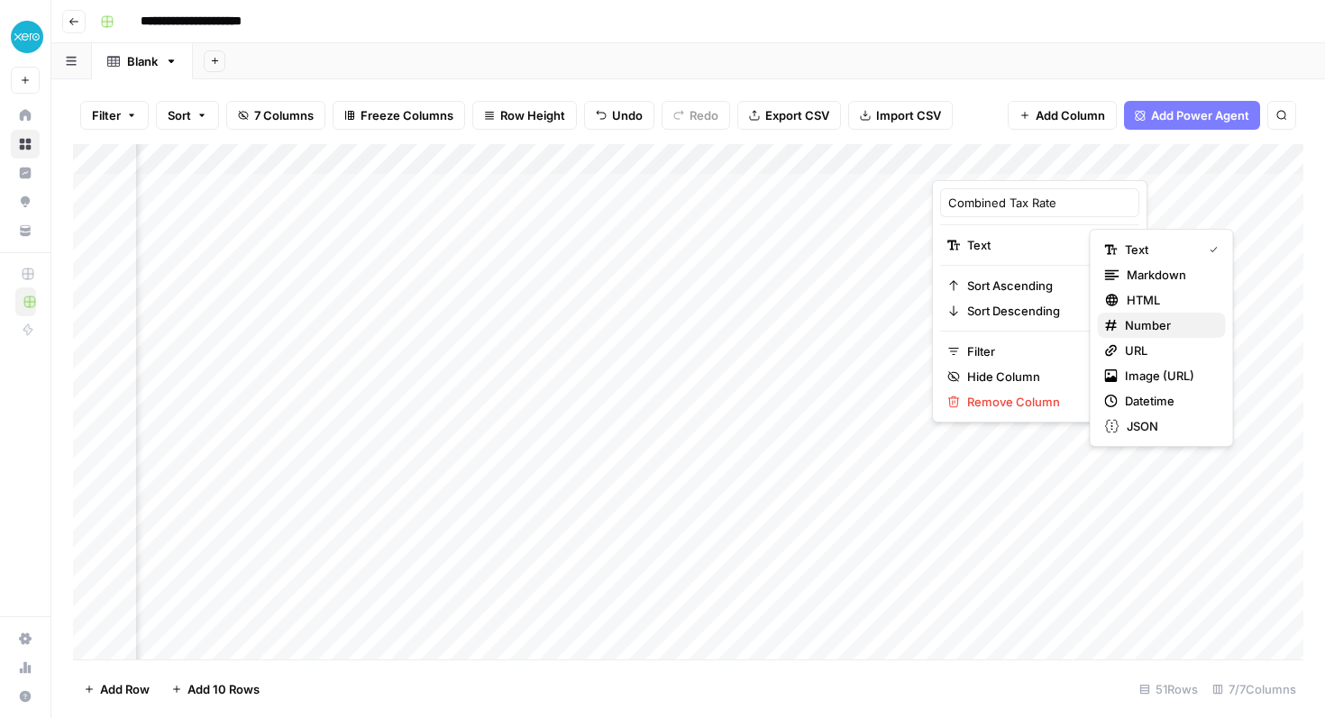
click at [1152, 325] on span "Number" at bounding box center [1168, 325] width 87 height 18
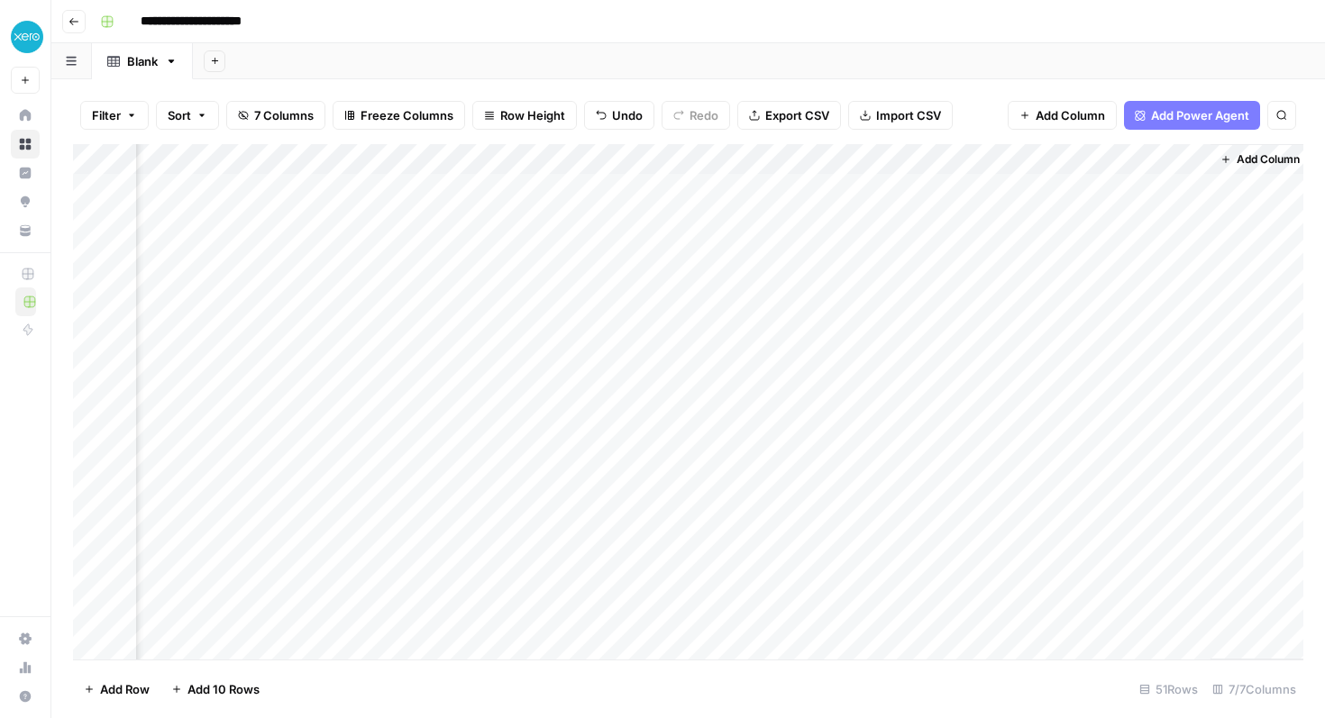
scroll to position [0, 556]
